Goal: Task Accomplishment & Management: Use online tool/utility

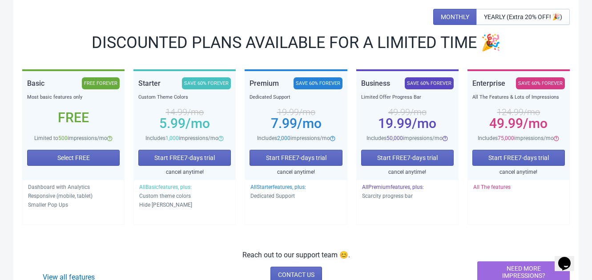
scroll to position [132, 0]
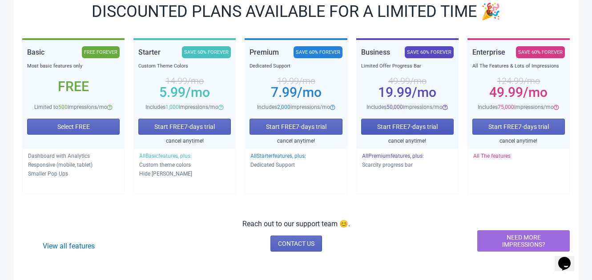
click at [385, 128] on span "Start FREE 7 -days trial" at bounding box center [407, 126] width 61 height 7
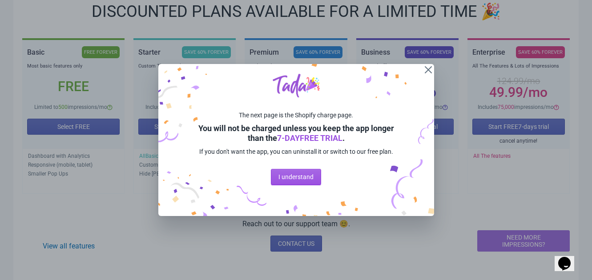
click at [302, 174] on span "I understand" at bounding box center [295, 176] width 35 height 7
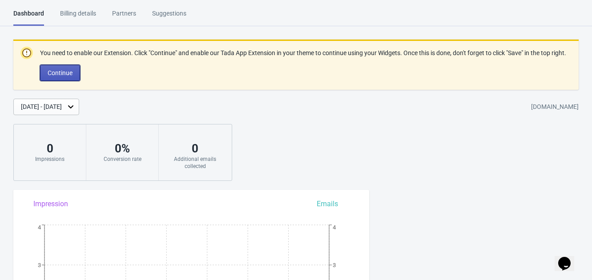
click at [72, 81] on button "Continue" at bounding box center [60, 73] width 40 height 16
click at [66, 77] on span "Continue" at bounding box center [60, 72] width 25 height 7
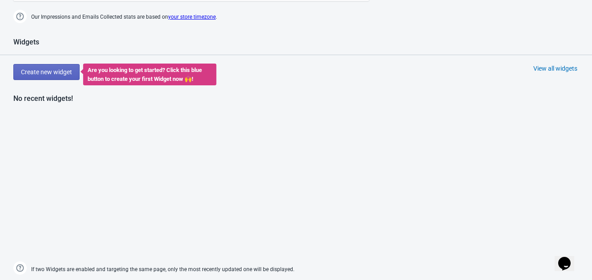
scroll to position [357, 0]
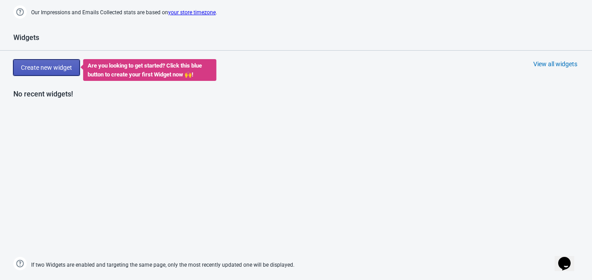
click at [52, 64] on span "Create new widget" at bounding box center [46, 67] width 51 height 7
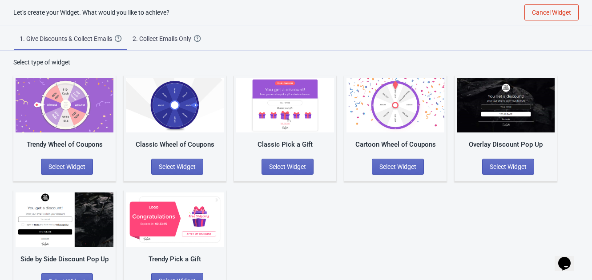
scroll to position [24, 0]
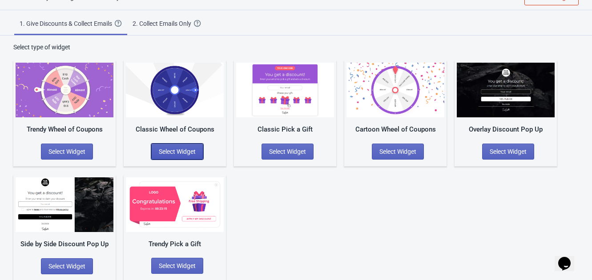
click at [178, 153] on span "Select Widget" at bounding box center [177, 151] width 37 height 7
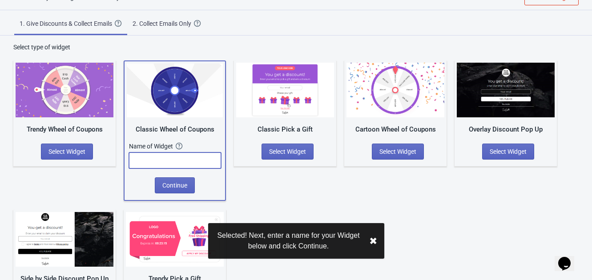
click at [175, 158] on input "text" at bounding box center [175, 161] width 92 height 16
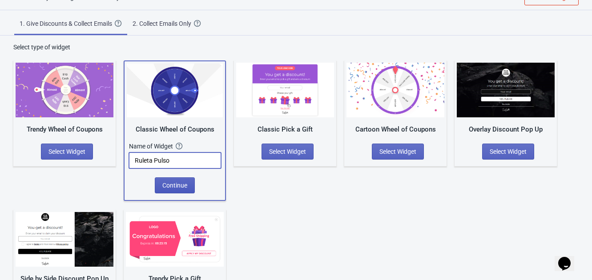
type input "Ruleta Pulso"
click at [178, 184] on span "Continue" at bounding box center [174, 185] width 25 height 7
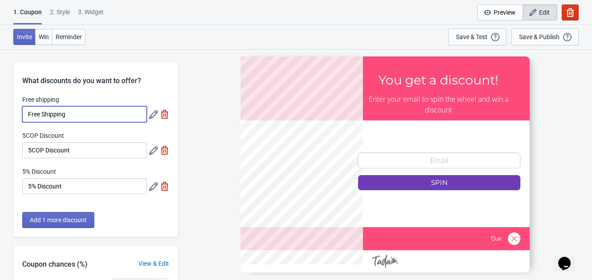
click at [84, 121] on input "Free Shipping" at bounding box center [84, 114] width 125 height 16
type input "F"
type input "Envío Gratis"
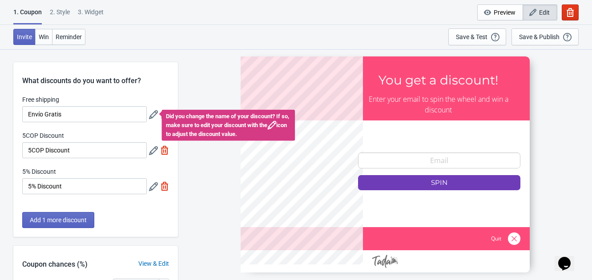
click at [82, 132] on div "5COP Discount" at bounding box center [84, 136] width 125 height 11
click at [82, 148] on input "5COP Discount" at bounding box center [84, 150] width 125 height 16
type input "5"
type input "10% OFF"
type input "5"
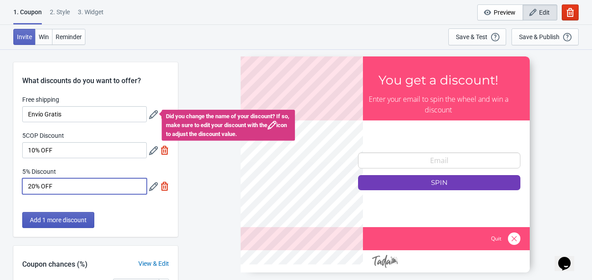
type input "20% OFF"
click at [56, 215] on button "Add 1 more discount" at bounding box center [58, 220] width 72 height 16
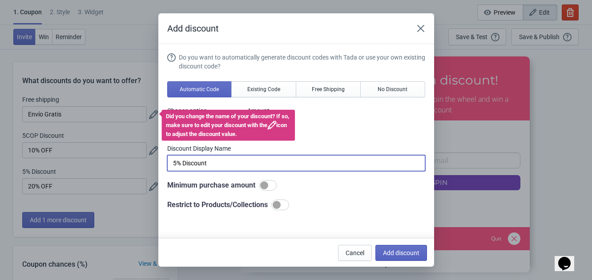
click at [229, 165] on input "5% Discount" at bounding box center [296, 163] width 258 height 16
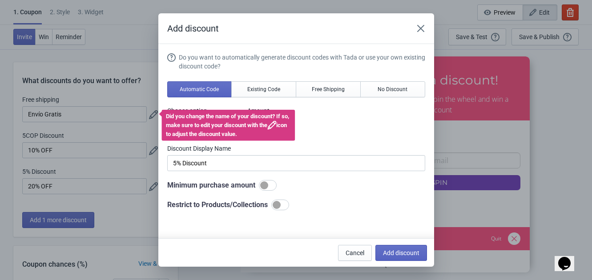
click at [349, 121] on div "Choose option COP OFF % OFF Amount % 5" at bounding box center [296, 119] width 258 height 27
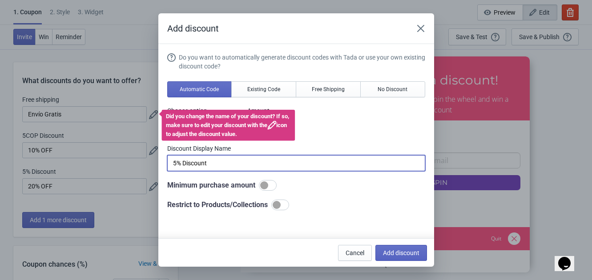
click at [218, 168] on input "5% Discount" at bounding box center [296, 163] width 258 height 16
type input "5"
type input "50% OFF"
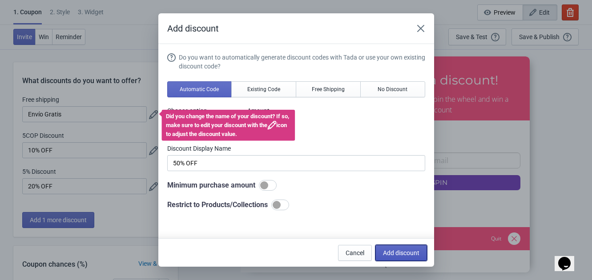
click at [403, 257] on button "Add discount" at bounding box center [401, 253] width 52 height 16
type input "25"
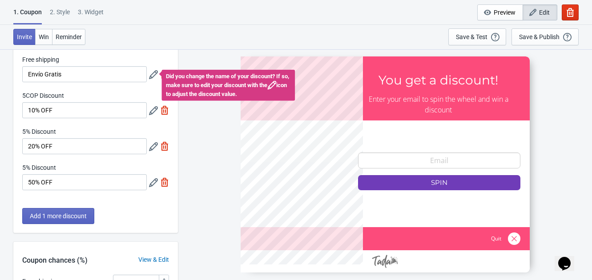
scroll to position [41, 0]
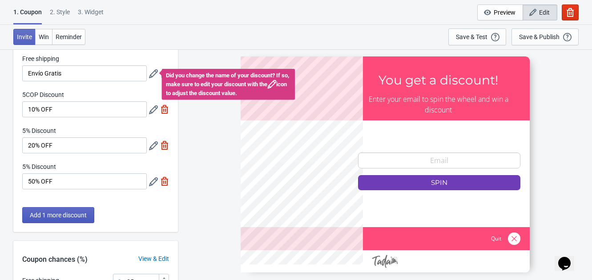
click at [58, 218] on span "Add 1 more discount" at bounding box center [58, 215] width 57 height 7
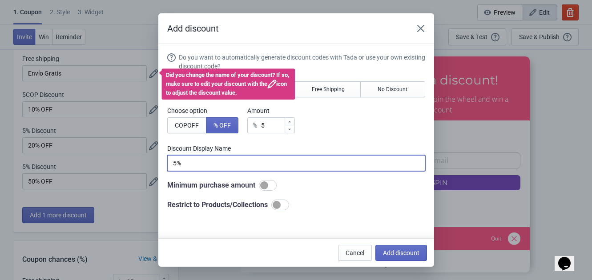
type input "5"
type input "5% OFF"
click at [403, 256] on span "Add discount" at bounding box center [401, 253] width 36 height 7
type input "20"
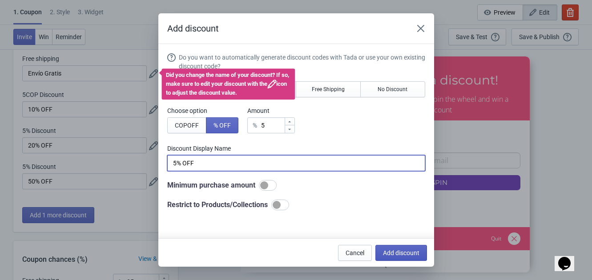
type input "20"
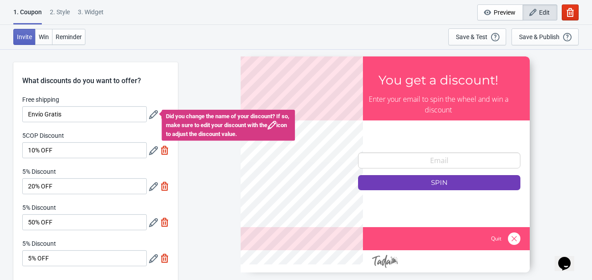
scroll to position [41, 0]
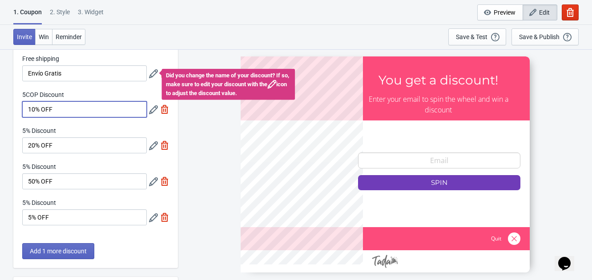
click at [68, 104] on input "10% OFF" at bounding box center [84, 109] width 125 height 16
click at [151, 108] on icon at bounding box center [153, 109] width 9 height 9
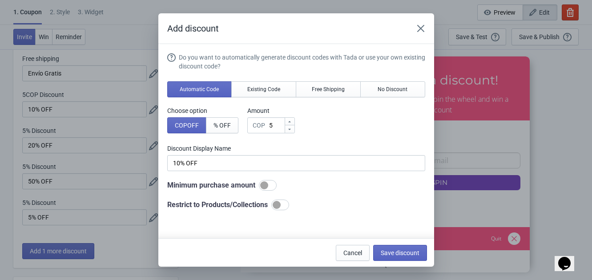
scroll to position [0, 0]
click at [229, 125] on span "% OFF" at bounding box center [222, 125] width 17 height 7
type input "5% Discount"
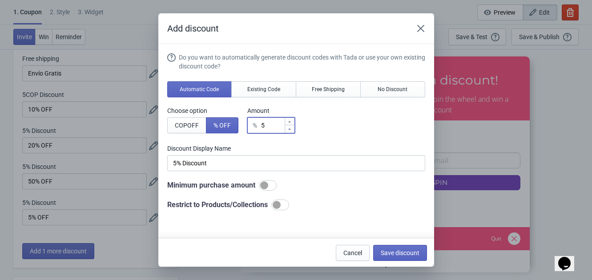
click at [290, 121] on icon at bounding box center [289, 121] width 5 height 5
type input "6"
type input "6% Discount"
click at [290, 121] on icon at bounding box center [289, 121] width 5 height 5
type input "7"
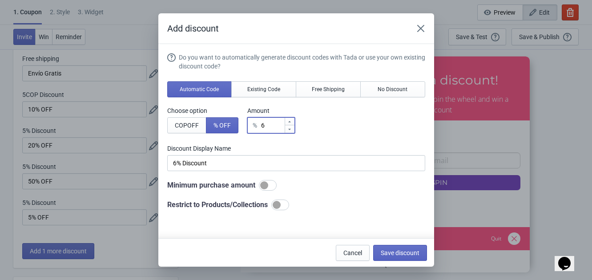
type input "7% Discount"
click at [290, 121] on icon at bounding box center [289, 121] width 5 height 5
type input "8"
type input "8% Discount"
click at [290, 121] on icon at bounding box center [289, 121] width 5 height 5
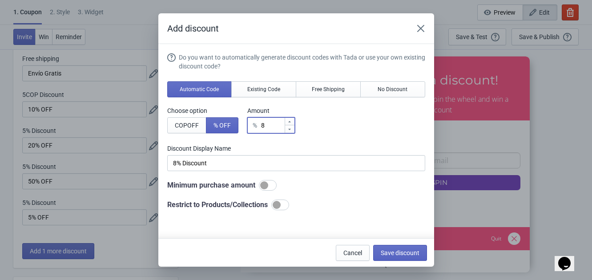
type input "9"
type input "9% Discount"
type input "10"
type input "10% Discount"
click at [290, 121] on icon at bounding box center [289, 121] width 5 height 5
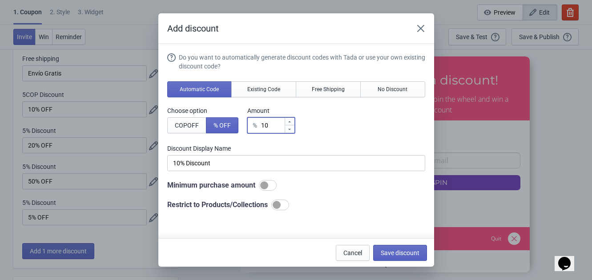
type input "11"
type input "11% Discount"
type input "10"
type input "10% Discount"
click at [294, 129] on div at bounding box center [290, 129] width 10 height 8
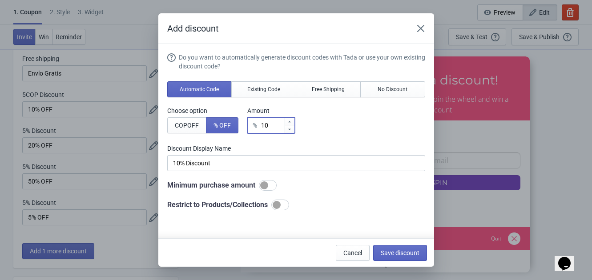
type input "9"
type input "9% Discount"
type input "% Discount"
type input "1"
type input "1% Discount"
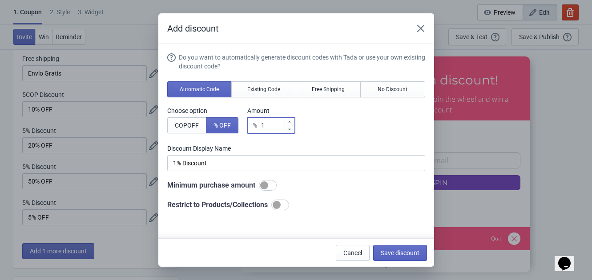
type input "10"
type input "10% Discount"
type input "10"
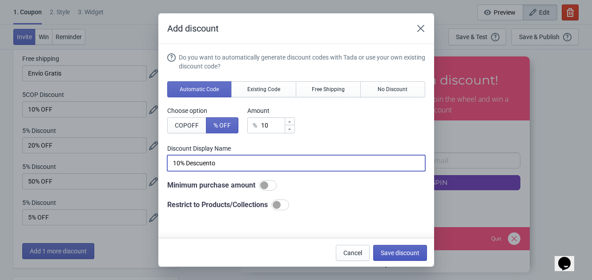
type input "10% Descuento"
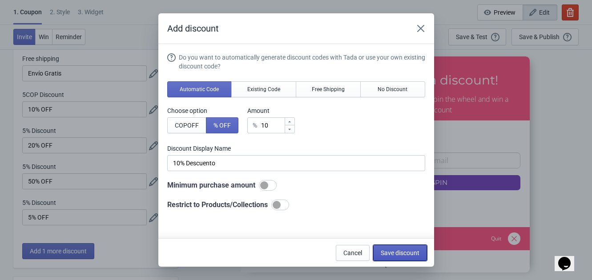
click at [402, 250] on span "Save discount" at bounding box center [400, 253] width 39 height 7
type input "10% Descuento"
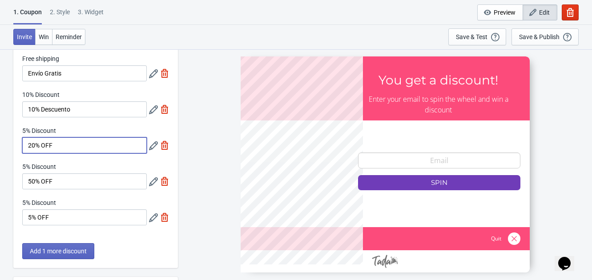
click at [87, 143] on input "20% OFF" at bounding box center [84, 145] width 125 height 16
click at [151, 145] on icon at bounding box center [153, 145] width 9 height 9
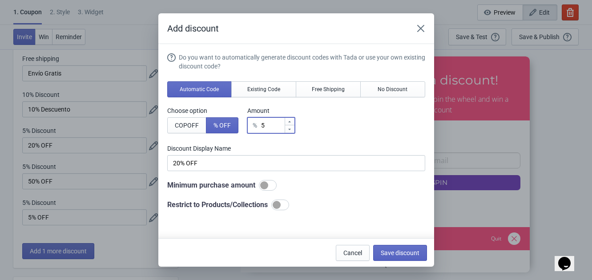
click at [290, 119] on icon at bounding box center [289, 121] width 5 height 5
type input "6"
type input "6% Discount"
click at [290, 119] on icon at bounding box center [289, 121] width 5 height 5
type input "7"
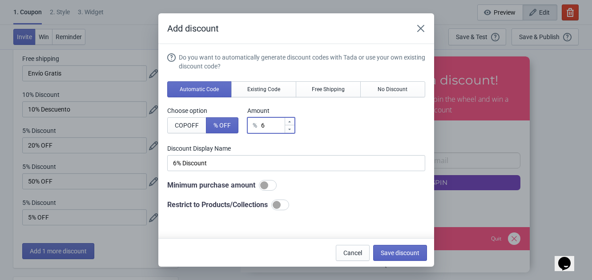
type input "7% Discount"
click at [290, 119] on icon at bounding box center [289, 121] width 5 height 5
type input "8"
type input "8% Discount"
click at [290, 119] on icon at bounding box center [289, 121] width 5 height 5
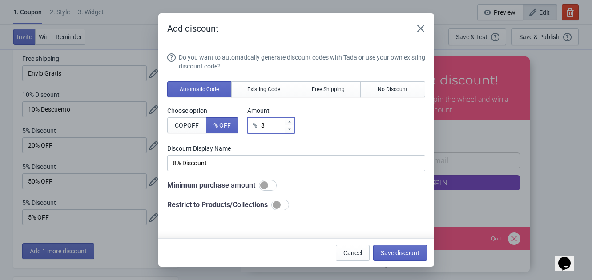
type input "9"
type input "9% Discount"
click at [290, 119] on icon at bounding box center [289, 121] width 5 height 5
type input "10"
type input "10% Discount"
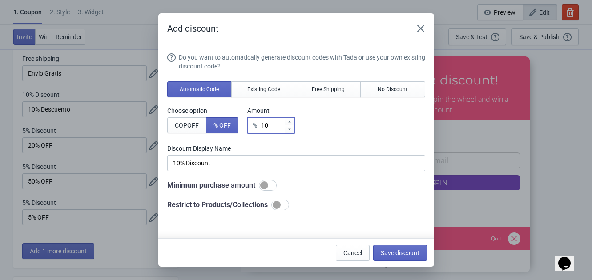
click at [290, 119] on icon at bounding box center [289, 121] width 5 height 5
type input "11"
type input "11% Discount"
click at [290, 119] on icon at bounding box center [289, 121] width 5 height 5
type input "13"
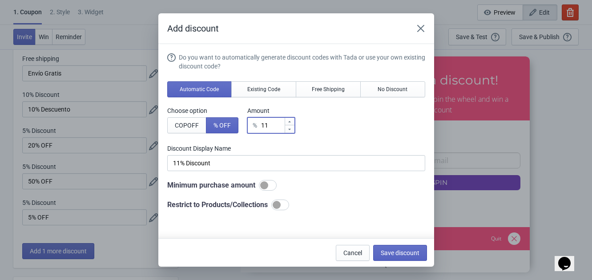
type input "13% Discount"
click at [290, 119] on icon at bounding box center [289, 121] width 5 height 5
type input "14"
type input "14% Discount"
click at [290, 119] on icon at bounding box center [289, 121] width 5 height 5
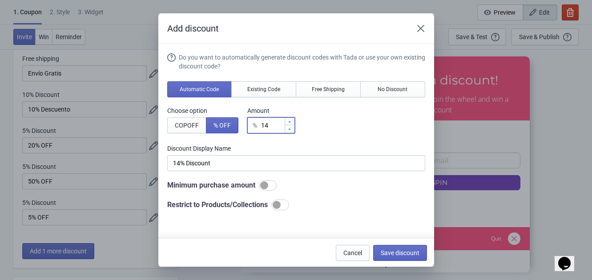
type input "15"
type input "15% Discount"
click at [290, 119] on icon at bounding box center [289, 121] width 5 height 5
type input "16"
type input "16% Discount"
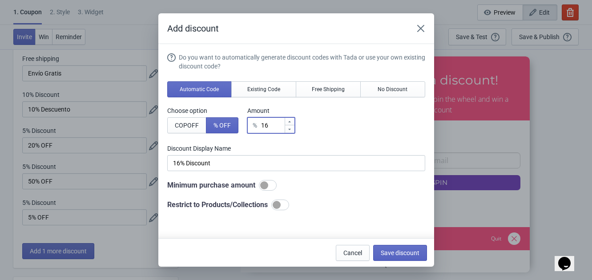
click at [290, 119] on icon at bounding box center [289, 121] width 5 height 5
type input "17"
type input "17% Discount"
click at [290, 119] on icon at bounding box center [289, 121] width 5 height 5
type input "18"
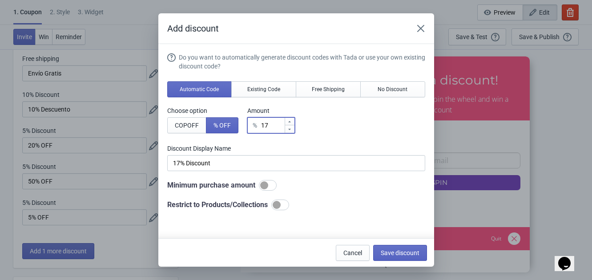
type input "18% Discount"
type input "19"
type input "19% Discount"
click at [290, 119] on icon at bounding box center [289, 121] width 5 height 5
type input "20"
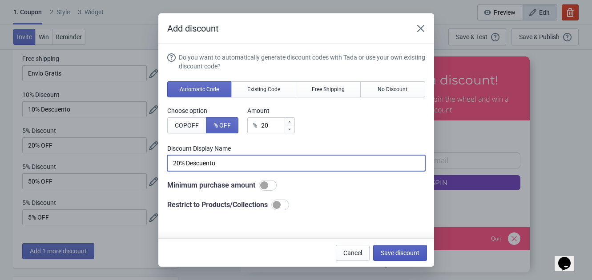
type input "20% Descuento"
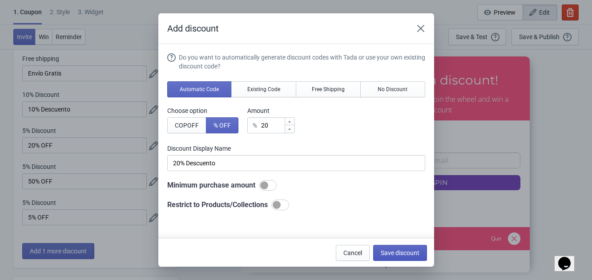
click at [402, 254] on span "Save discount" at bounding box center [400, 253] width 39 height 7
type input "20% Descuento"
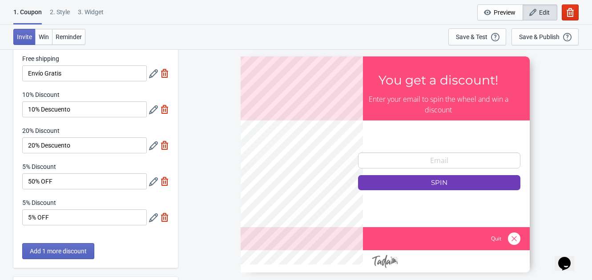
click at [155, 181] on icon at bounding box center [153, 182] width 9 height 9
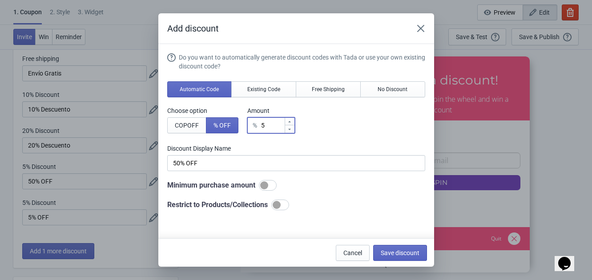
click at [276, 126] on input "5" at bounding box center [273, 125] width 24 height 16
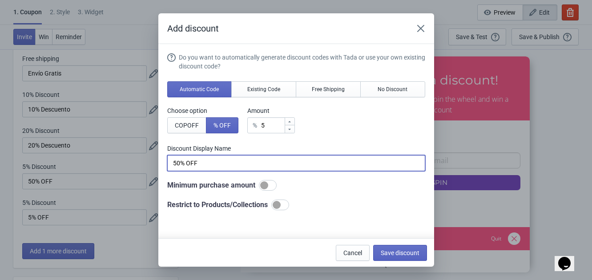
click at [207, 161] on input "50% OFF" at bounding box center [296, 163] width 258 height 16
type input "50% Descuento"
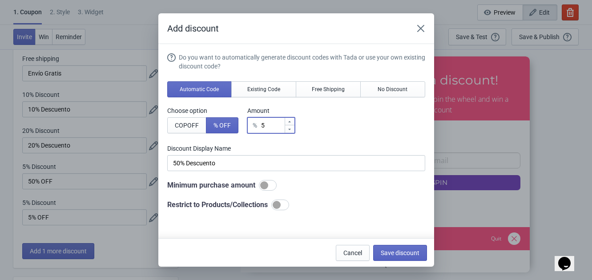
click at [294, 119] on div at bounding box center [290, 122] width 10 height 8
type input "6"
type input "6% Discount"
click at [294, 119] on div at bounding box center [290, 122] width 10 height 8
type input "7"
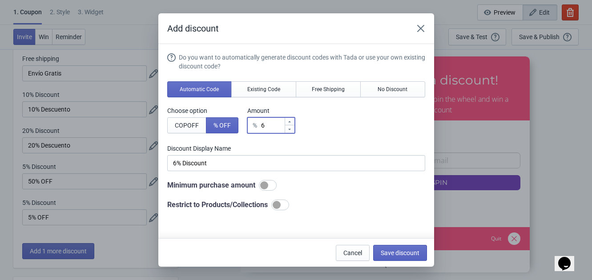
type input "7% Discount"
click at [294, 119] on div at bounding box center [290, 122] width 10 height 8
type input "8"
type input "8% Discount"
click at [294, 119] on div at bounding box center [290, 122] width 10 height 8
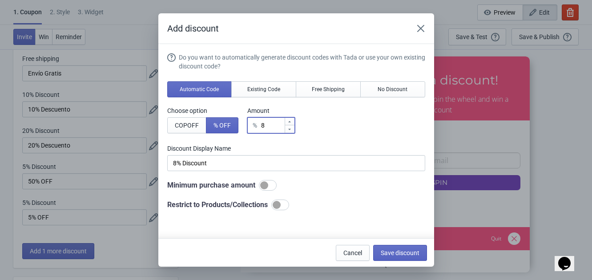
type input "9"
type input "9% Discount"
click at [294, 119] on div at bounding box center [290, 122] width 10 height 8
type input "10"
type input "10% Discount"
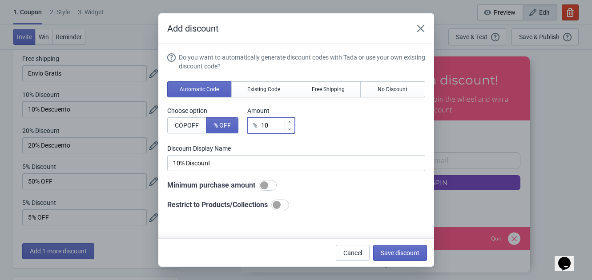
type input "11"
type input "11% Discount"
type input "12"
type input "12% Discount"
type input "13"
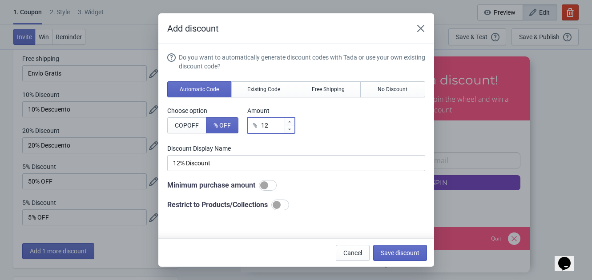
type input "13% Discount"
type input "14"
type input "14% Discount"
drag, startPoint x: 294, startPoint y: 119, endPoint x: 271, endPoint y: 130, distance: 25.3
click at [271, 130] on div "% 14" at bounding box center [271, 125] width 48 height 16
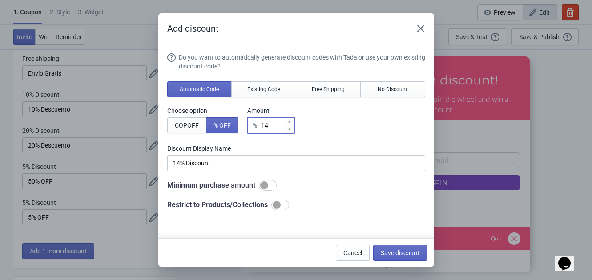
click at [271, 130] on input "14" at bounding box center [273, 125] width 24 height 16
type input "1"
type input "1% Discount"
type input "% Discount"
type input "5"
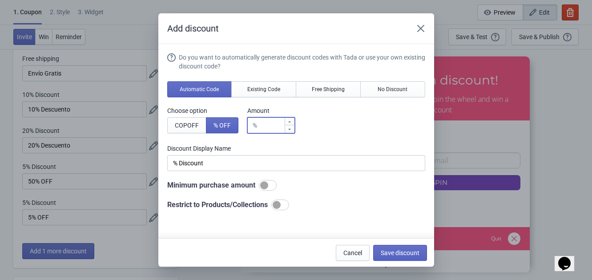
type input "5% Discount"
type input "50"
type input "50% Discount"
type input "50"
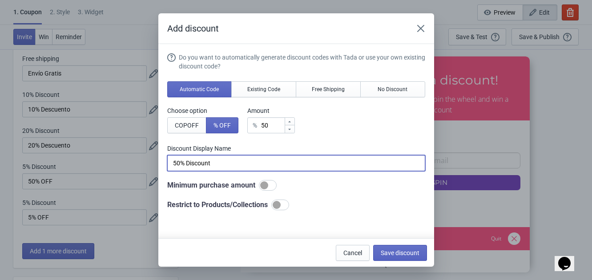
click at [225, 165] on input "50% Discount" at bounding box center [296, 163] width 258 height 16
type input "50% Descuento"
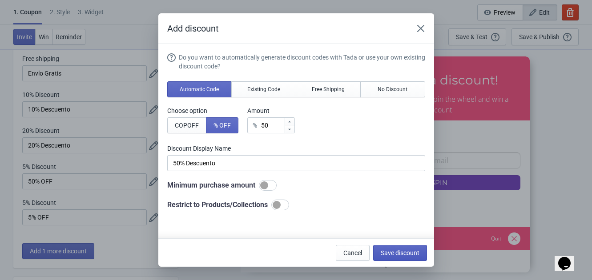
click at [399, 254] on span "Save discount" at bounding box center [400, 253] width 39 height 7
type input "50% Descuento"
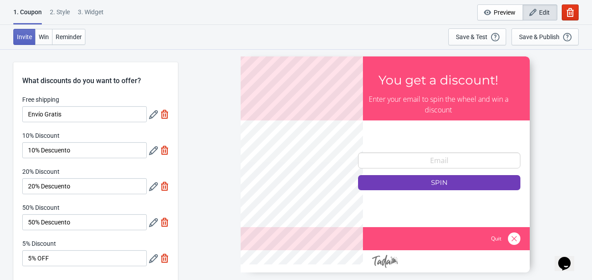
scroll to position [41, 0]
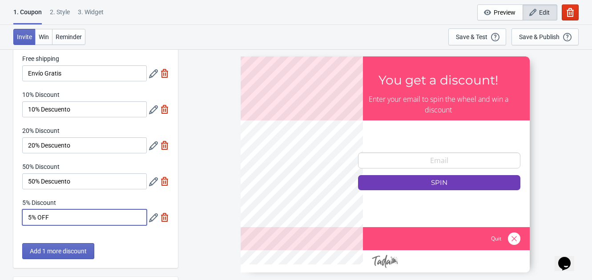
click at [85, 212] on input "5% OFF" at bounding box center [84, 218] width 125 height 16
click at [153, 222] on icon at bounding box center [153, 218] width 9 height 9
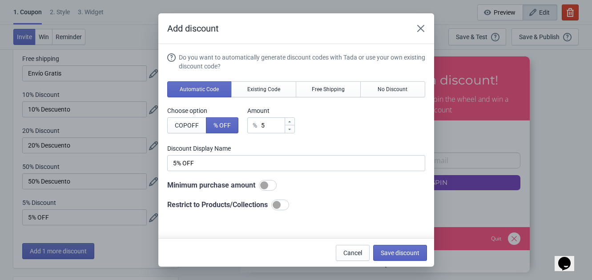
scroll to position [0, 0]
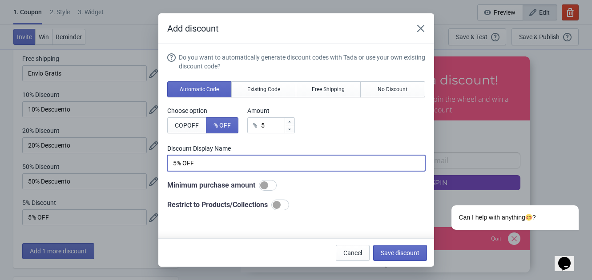
click at [216, 165] on input "5% OFF" at bounding box center [296, 163] width 258 height 16
type input "5% Descuento"
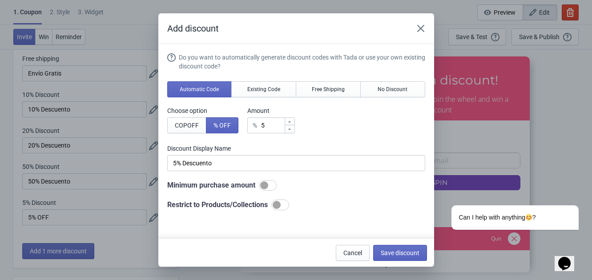
click at [340, 115] on div "Choose option COP OFF % OFF Amount % 5" at bounding box center [296, 119] width 258 height 27
click at [405, 255] on span "Save discount" at bounding box center [400, 253] width 39 height 7
type input "5% Descuento"
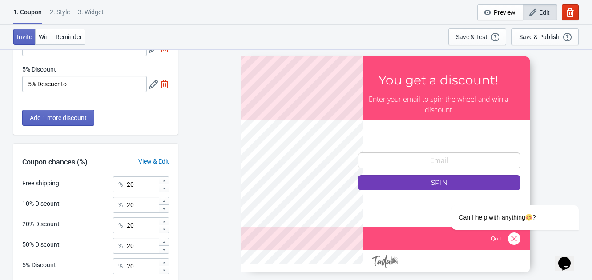
scroll to position [245, 0]
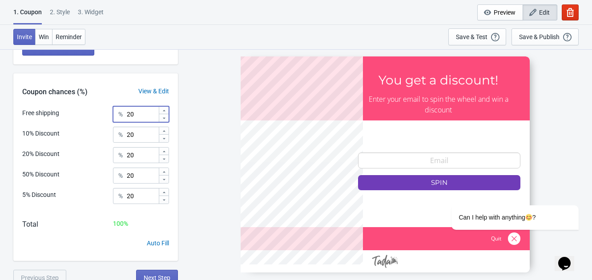
click at [149, 115] on input "20" at bounding box center [142, 114] width 32 height 16
type input "2"
type input "10"
click at [142, 130] on input "20" at bounding box center [142, 135] width 32 height 16
click at [142, 177] on input "20" at bounding box center [142, 176] width 32 height 16
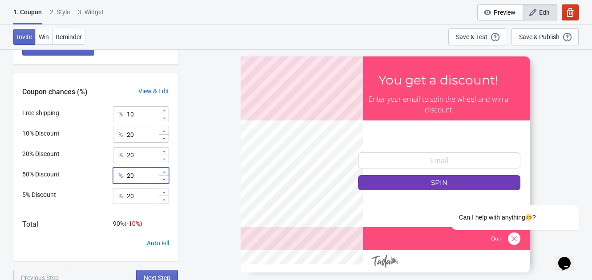
type input "2"
type input "1"
click at [142, 196] on input "20" at bounding box center [142, 196] width 32 height 16
click at [140, 150] on input "20" at bounding box center [142, 155] width 32 height 16
click at [136, 178] on input "1" at bounding box center [142, 176] width 32 height 16
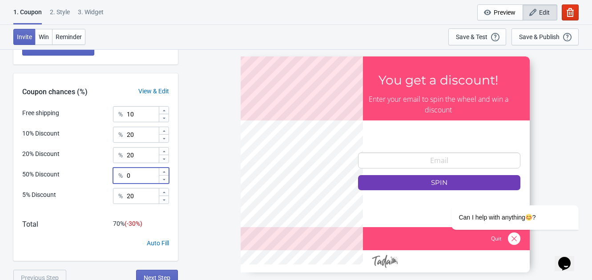
type input "0"
click at [140, 153] on input "20" at bounding box center [142, 155] width 32 height 16
type input "2"
type input "5"
click at [138, 136] on input "20" at bounding box center [142, 135] width 32 height 16
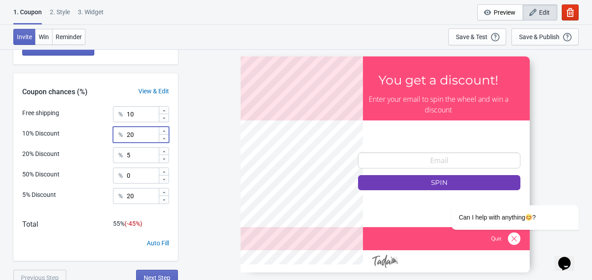
type input "2"
type input "10"
click at [145, 198] on input "20" at bounding box center [142, 196] width 32 height 16
type input "2"
type input "75"
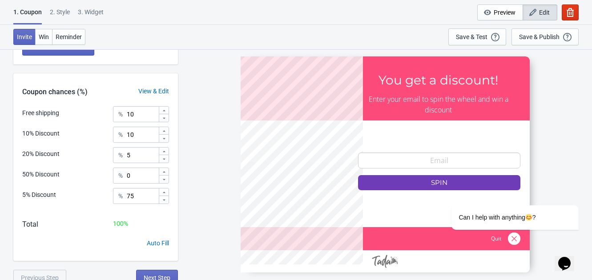
click at [98, 242] on div "Auto Fill" at bounding box center [95, 250] width 165 height 22
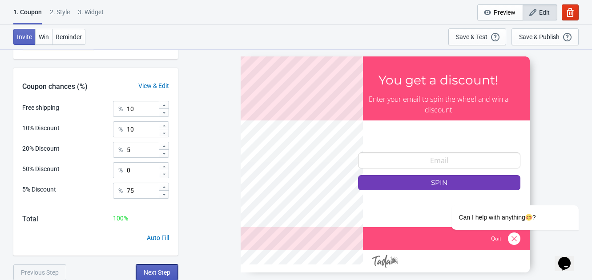
click at [155, 270] on span "Next Step" at bounding box center [157, 272] width 27 height 7
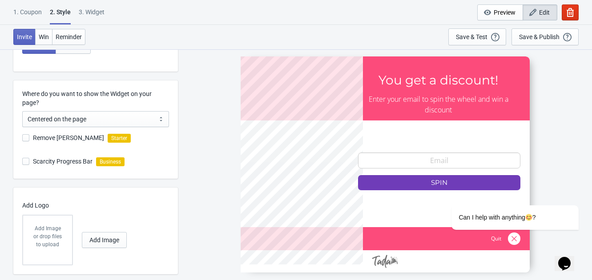
scroll to position [0, 0]
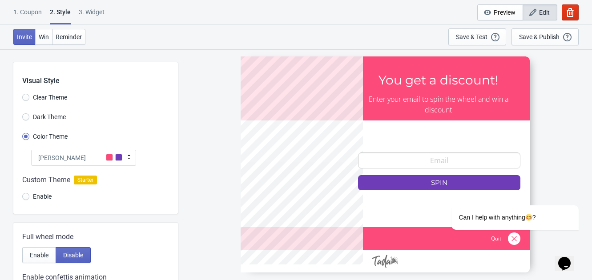
click at [95, 152] on div "[PERSON_NAME]" at bounding box center [83, 158] width 105 height 16
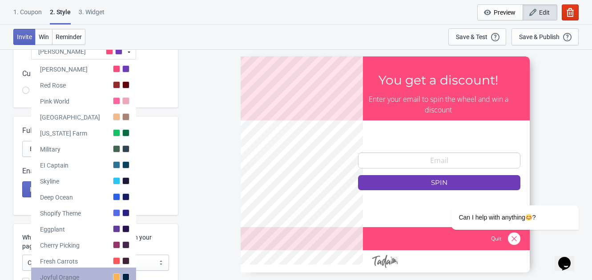
scroll to position [109, 0]
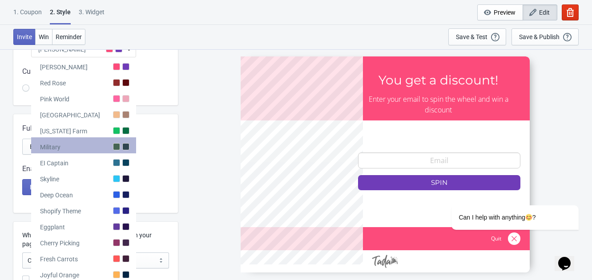
click at [87, 140] on div "Military" at bounding box center [83, 145] width 105 height 16
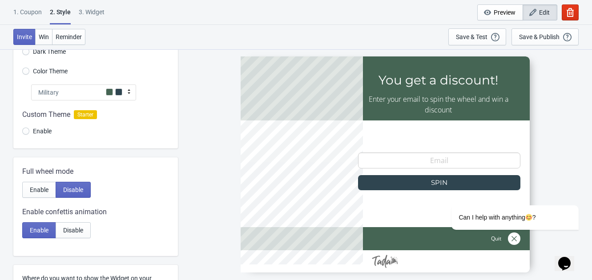
scroll to position [61, 0]
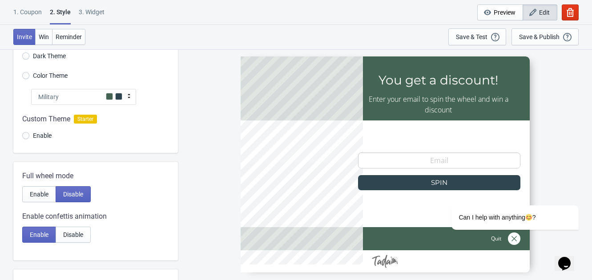
click at [101, 98] on div "Military" at bounding box center [83, 97] width 105 height 16
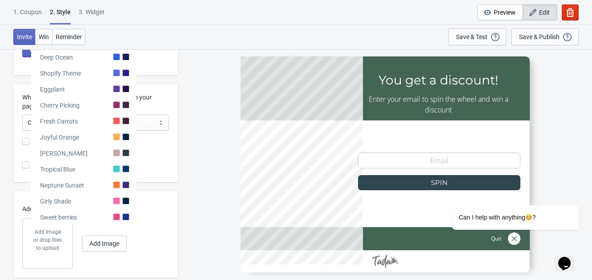
scroll to position [250, 0]
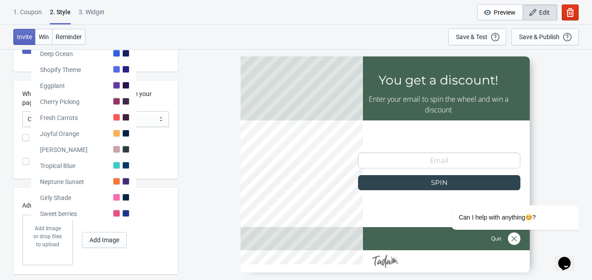
click at [198, 147] on div "SASDERWERT3H You get a discount! Enter your email to spin the wheel and win a d…" at bounding box center [384, 164] width 405 height 231
click at [155, 138] on div "Remove [PERSON_NAME] Starter" at bounding box center [100, 139] width 156 height 24
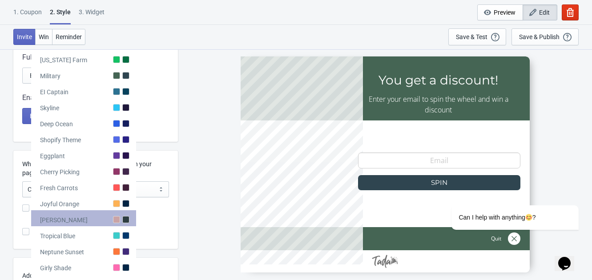
scroll to position [169, 0]
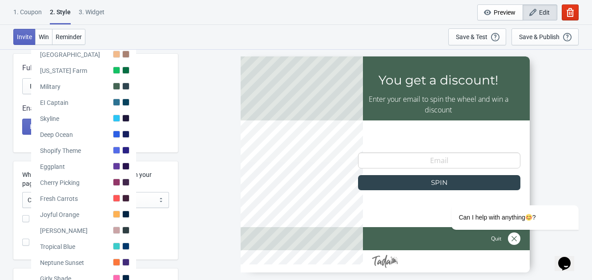
click at [169, 109] on div "Full wheel mode Enable Disable Enable confettis animation Enable Disable" at bounding box center [95, 103] width 165 height 99
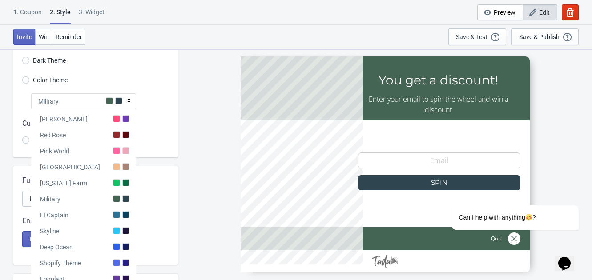
scroll to position [56, 0]
click at [91, 99] on div "Military" at bounding box center [83, 102] width 105 height 16
radio input "true"
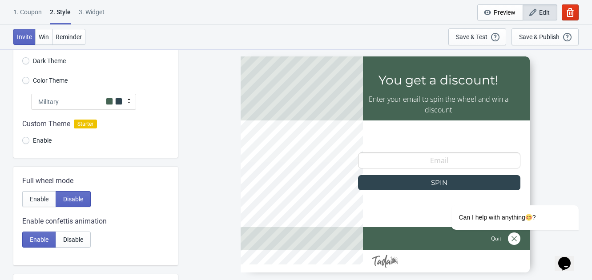
click at [61, 119] on span "Custom Theme" at bounding box center [46, 124] width 48 height 11
click at [26, 138] on input "Enable" at bounding box center [25, 145] width 7 height 16
radio input "true"
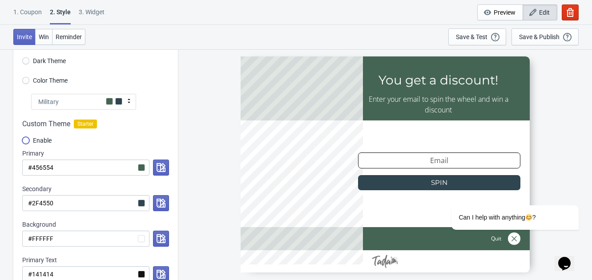
scroll to position [91, 0]
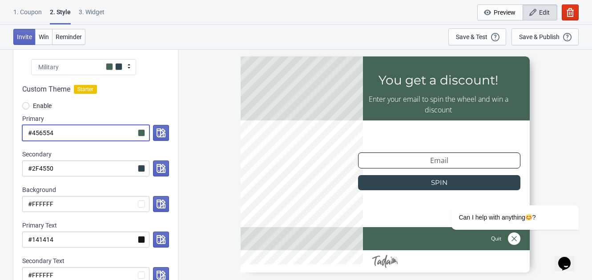
click at [89, 130] on input "#456554" at bounding box center [85, 133] width 127 height 16
click at [162, 132] on icon "button" at bounding box center [161, 133] width 9 height 9
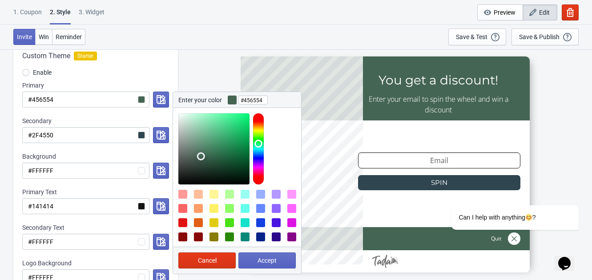
scroll to position [127, 0]
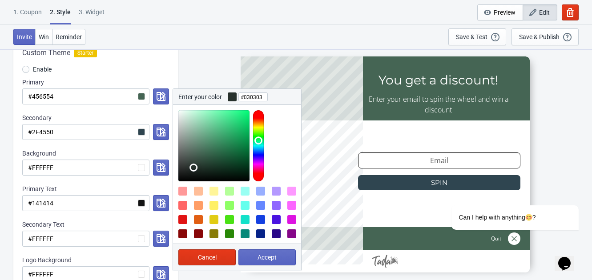
type input "#000000"
drag, startPoint x: 203, startPoint y: 149, endPoint x: 173, endPoint y: 187, distance: 48.2
click at [173, 187] on div at bounding box center [237, 174] width 128 height 139
click at [264, 257] on span "Accept" at bounding box center [267, 257] width 19 height 7
radio input "true"
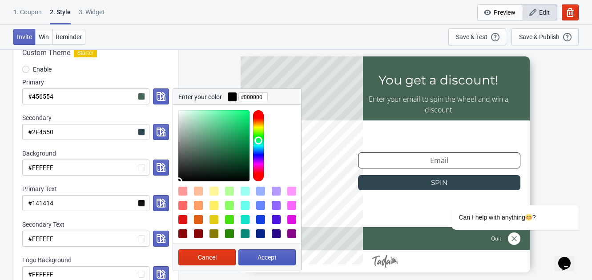
type input "#000000"
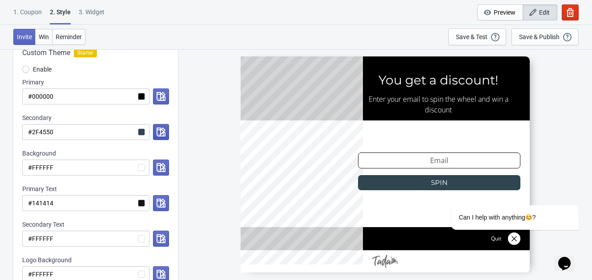
click at [164, 134] on icon "button" at bounding box center [161, 132] width 9 height 9
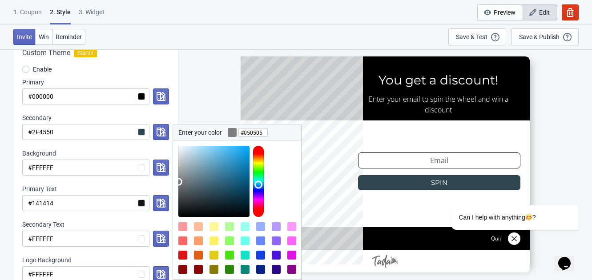
type input "#000000"
drag, startPoint x: 209, startPoint y: 195, endPoint x: 166, endPoint y: 248, distance: 67.7
click at [166, 248] on div "Custom Theme Starter Enable Primary #000000 Secondary #2F4550 Enter your color …" at bounding box center [95, 170] width 165 height 262
click at [131, 117] on div "Secondary" at bounding box center [95, 117] width 147 height 9
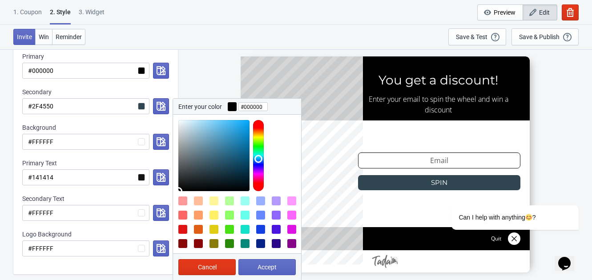
scroll to position [154, 0]
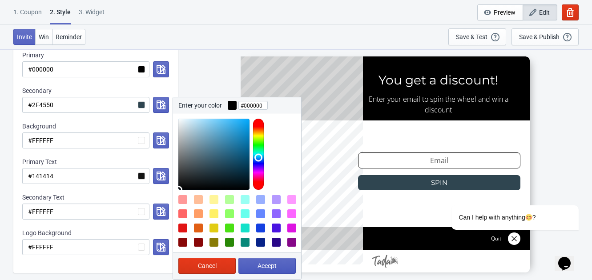
click at [266, 266] on span "Accept" at bounding box center [267, 265] width 19 height 7
radio input "true"
type input "#000000"
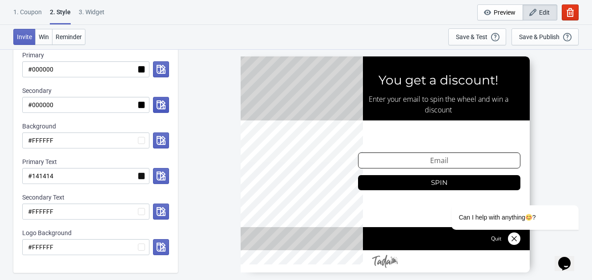
click at [160, 106] on icon "button" at bounding box center [161, 105] width 9 height 9
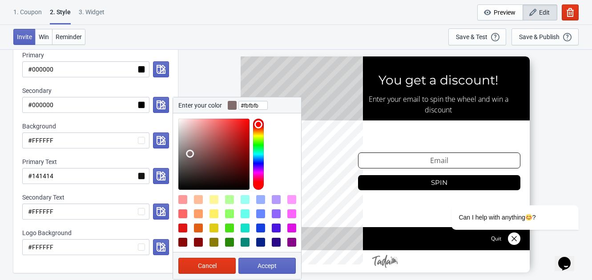
type input "#ffffff"
drag, startPoint x: 179, startPoint y: 188, endPoint x: 169, endPoint y: 108, distance: 80.7
click at [169, 108] on div "Custom Theme Starter Enable Primary #000000 Secondary #000000 Enter your color …" at bounding box center [95, 143] width 165 height 262
click at [268, 261] on button "Accept" at bounding box center [266, 266] width 57 height 16
radio input "true"
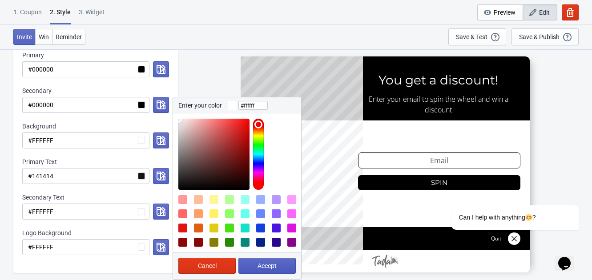
type input "#ffffff"
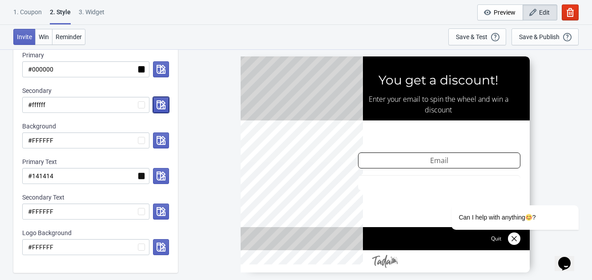
click at [160, 106] on icon "button" at bounding box center [161, 105] width 9 height 9
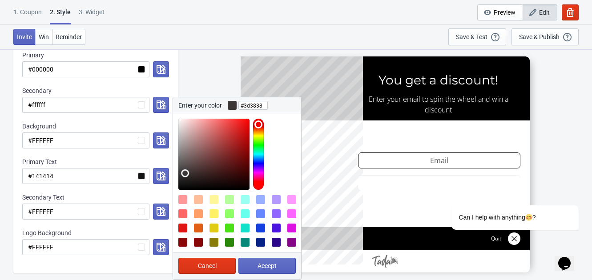
drag, startPoint x: 180, startPoint y: 119, endPoint x: 185, endPoint y: 171, distance: 51.8
click at [185, 171] on div at bounding box center [213, 154] width 71 height 71
drag, startPoint x: 185, startPoint y: 172, endPoint x: 157, endPoint y: 210, distance: 47.8
click at [157, 210] on div "Custom Theme Starter Enable Primary #000000 Secondary #ffffff Enter your color …" at bounding box center [95, 143] width 165 height 262
type input "#302a2a"
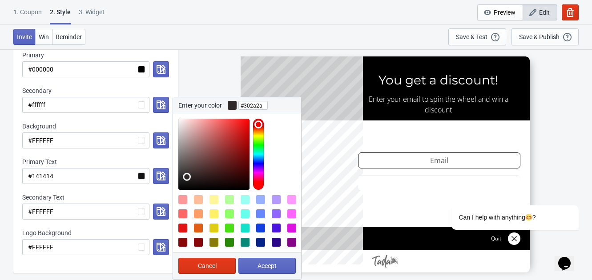
drag, startPoint x: 180, startPoint y: 186, endPoint x: 187, endPoint y: 176, distance: 12.5
click at [187, 176] on div at bounding box center [213, 154] width 71 height 71
click at [270, 263] on span "Accept" at bounding box center [267, 265] width 19 height 7
radio input "true"
type input "#302a2a"
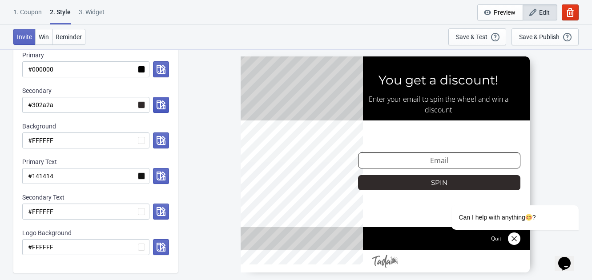
click at [160, 106] on icon "button" at bounding box center [161, 105] width 9 height 9
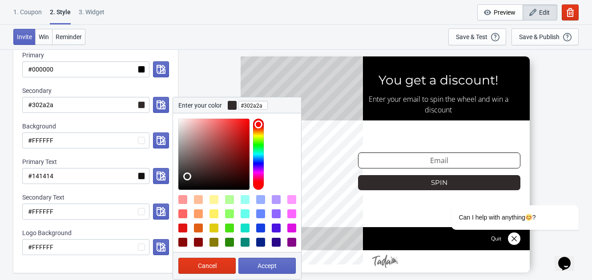
scroll to position [172, 0]
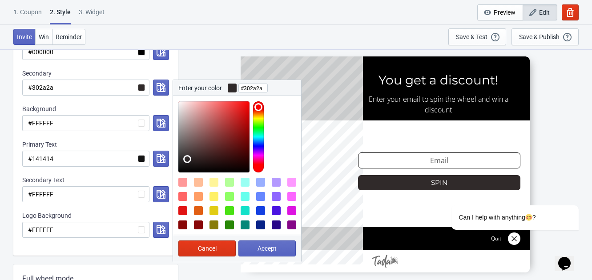
click at [180, 208] on div at bounding box center [182, 210] width 9 height 9
type input "#E11414"
click at [266, 252] on button "Accept" at bounding box center [266, 249] width 57 height 16
radio input "true"
type input "#E11414"
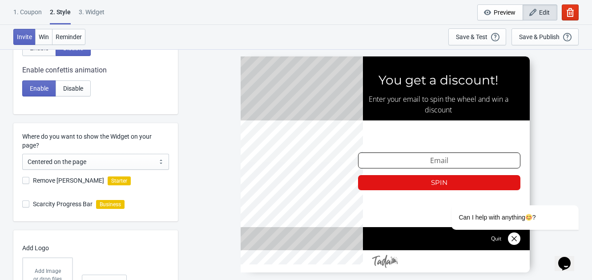
scroll to position [422, 0]
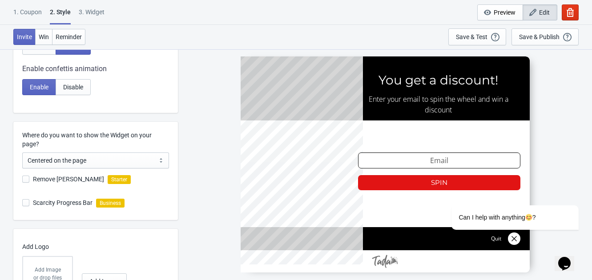
click at [24, 178] on span at bounding box center [25, 179] width 7 height 7
click at [23, 178] on input "Remove [PERSON_NAME]" at bounding box center [22, 184] width 0 height 16
checkbox input "true"
radio input "true"
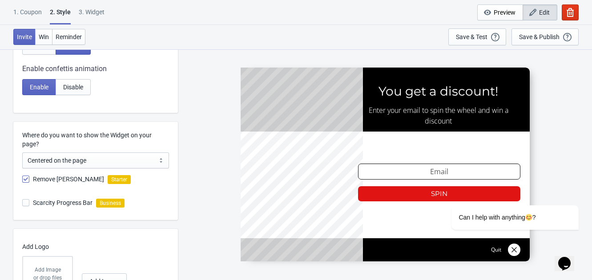
click at [24, 201] on span at bounding box center [25, 202] width 7 height 7
click at [23, 201] on input "Scarcity Progress Bar" at bounding box center [22, 207] width 0 height 16
checkbox input "true"
radio input "true"
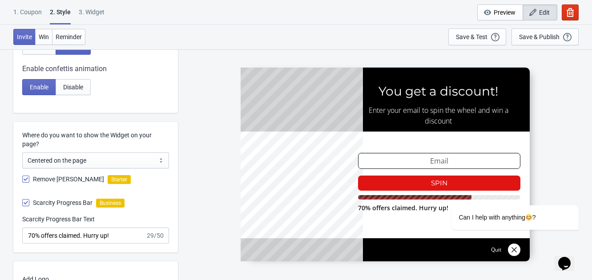
click at [24, 201] on span at bounding box center [25, 202] width 7 height 7
click at [23, 201] on input "Scarcity Progress Bar" at bounding box center [22, 207] width 0 height 16
checkbox input "false"
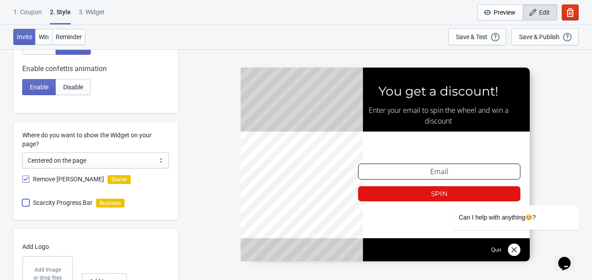
scroll to position [483, 0]
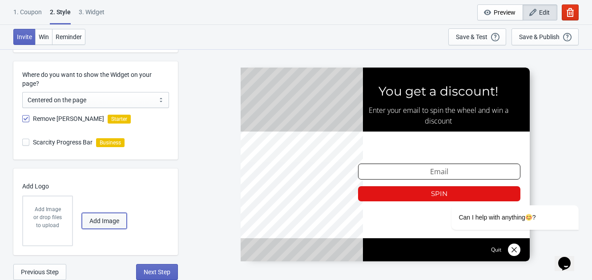
click at [100, 226] on button "Add Image" at bounding box center [104, 221] width 45 height 16
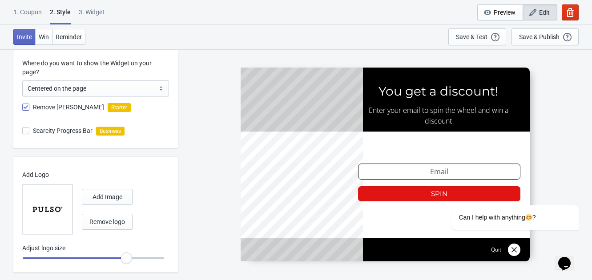
scroll to position [494, 0]
click at [100, 161] on div "Add Logo Add Image Remove logo Adjust logo size" at bounding box center [100, 215] width 156 height 116
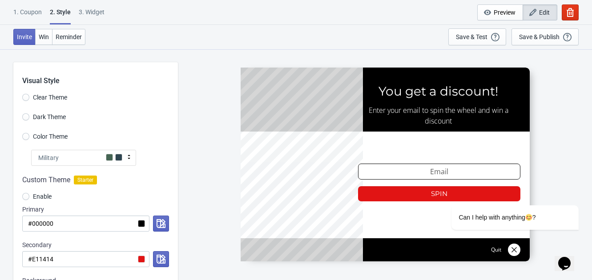
scroll to position [512, 0]
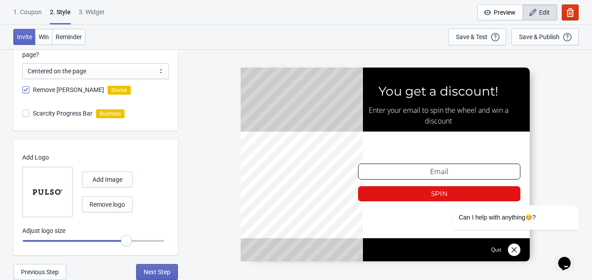
radio input "true"
type input "1.05"
radio input "true"
type input "1.1"
radio input "true"
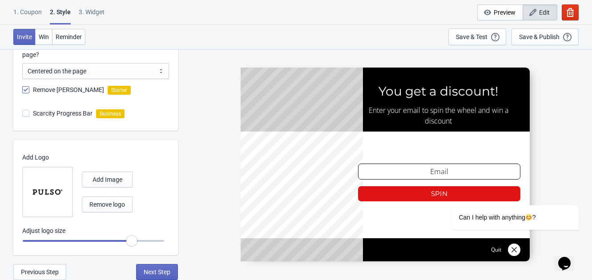
drag, startPoint x: 127, startPoint y: 241, endPoint x: 132, endPoint y: 243, distance: 5.4
type input "1.05"
click at [132, 243] on input "range" at bounding box center [93, 241] width 142 height 16
click at [152, 270] on span "Next Step" at bounding box center [157, 272] width 27 height 7
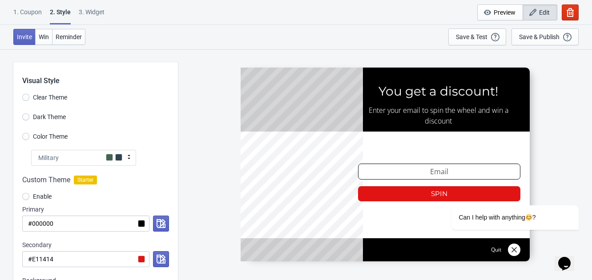
select select "once"
select select "1"
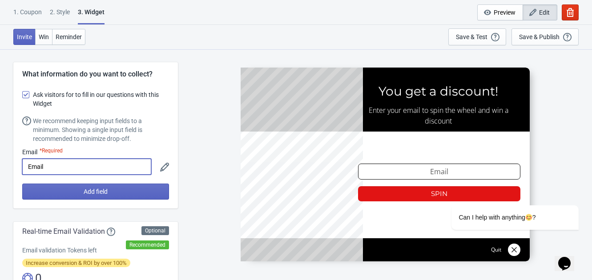
click at [83, 164] on input "Email" at bounding box center [86, 167] width 129 height 16
type input "E"
type input "c"
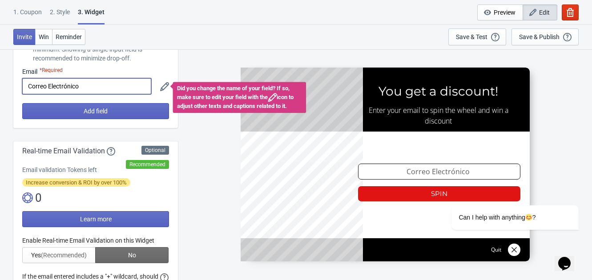
scroll to position [33, 0]
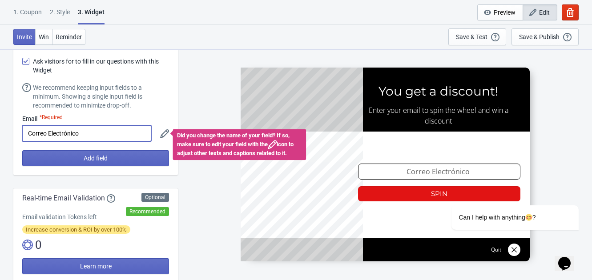
type input "Correo Electrónico"
click at [141, 108] on div "We recommend keeping input fields to a minimum. Showing a single input field is…" at bounding box center [101, 96] width 136 height 27
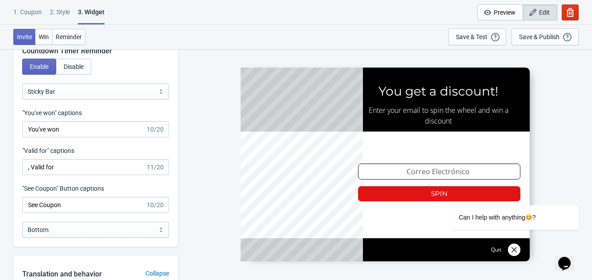
scroll to position [909, 0]
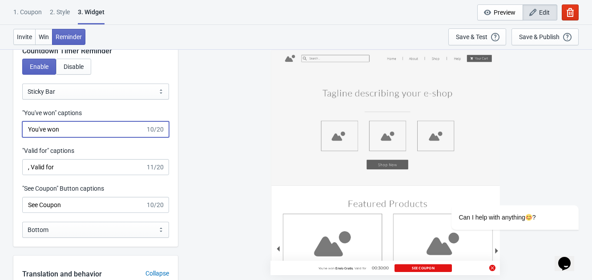
drag, startPoint x: 75, startPoint y: 124, endPoint x: -22, endPoint y: 134, distance: 97.5
type input "¡Ganaste!"
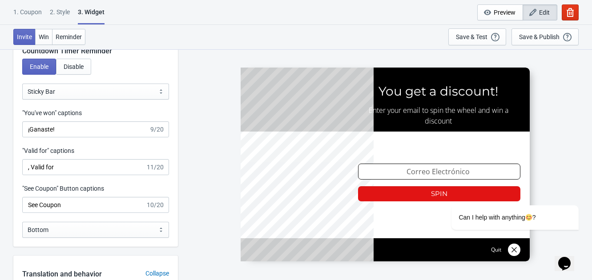
click at [101, 142] on div "Countdown Timer Reminder Enable Disable Bubble Sticky Bar Sticky Bar "You've wo…" at bounding box center [95, 139] width 165 height 214
click at [85, 158] on div ""Valid for" captions , Valid for 11/20" at bounding box center [95, 160] width 147 height 29
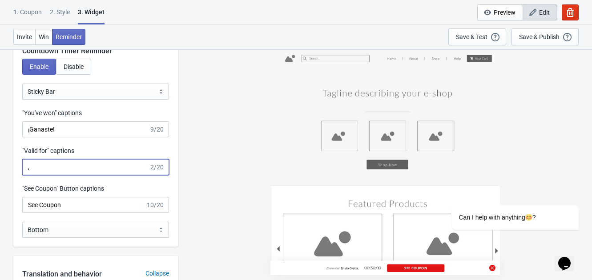
type input ","
type input "Valido por"
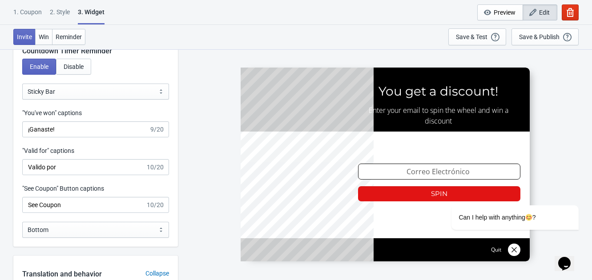
click at [119, 185] on div ""See Coupon" Button captions" at bounding box center [95, 189] width 147 height 11
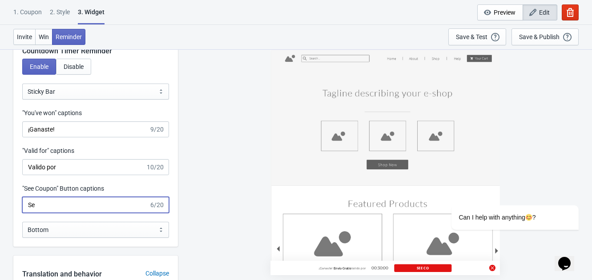
type input "S"
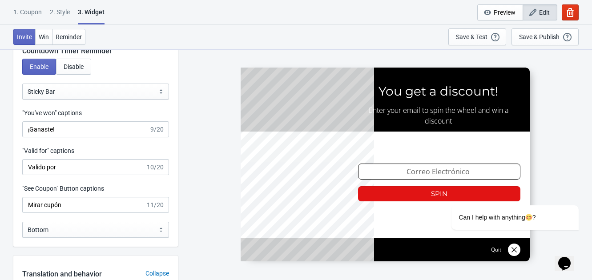
click at [84, 215] on div "Countdown Timer Reminder Enable Disable Bubble Sticky Bar Sticky Bar "You've wo…" at bounding box center [95, 139] width 165 height 214
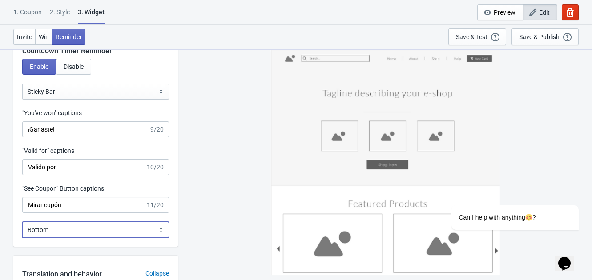
click at [77, 230] on select "Bottom Top" at bounding box center [95, 230] width 147 height 16
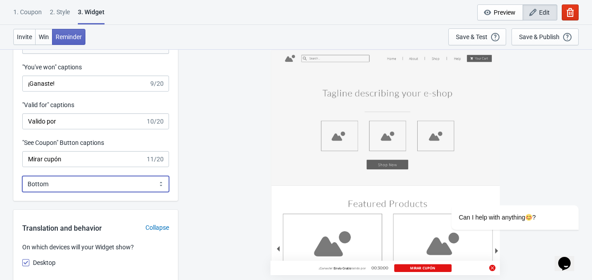
scroll to position [957, 0]
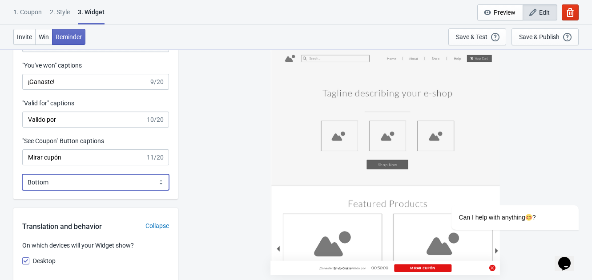
click at [68, 183] on select "Bottom Top" at bounding box center [95, 182] width 147 height 16
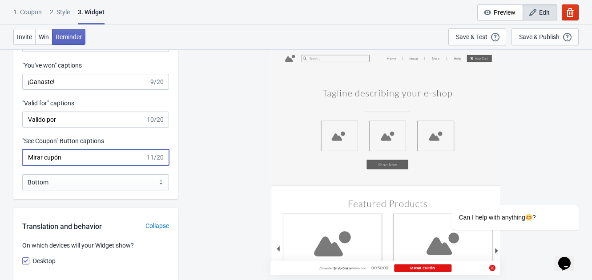
click at [45, 157] on input "Mirar cupón" at bounding box center [83, 157] width 123 height 16
type input "Redimir cupón"
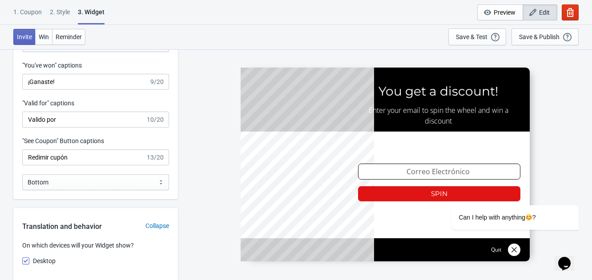
click at [140, 137] on div ""See Coupon" Button captions" at bounding box center [95, 142] width 147 height 11
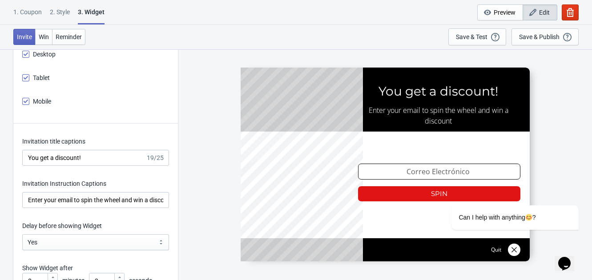
scroll to position [1164, 0]
click at [88, 154] on input "You get a discount!" at bounding box center [83, 157] width 123 height 16
drag, startPoint x: 96, startPoint y: 155, endPoint x: -15, endPoint y: 151, distance: 110.4
type input "T"
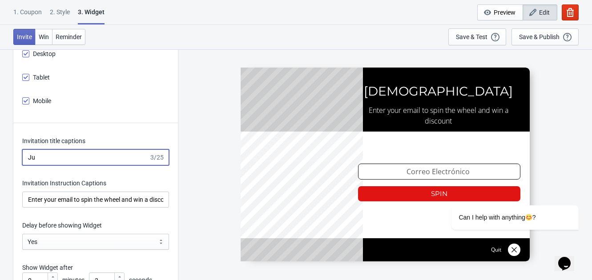
type input "J"
type input "Gana hasta el 50% OFF"
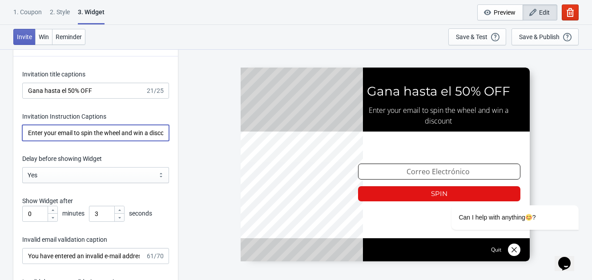
scroll to position [0, 11]
drag, startPoint x: 28, startPoint y: 131, endPoint x: 238, endPoint y: 136, distance: 210.0
click at [238, 136] on div "What information do you want to collect? Ask visitors for to fill in our questi…" at bounding box center [296, 90] width 592 height 2544
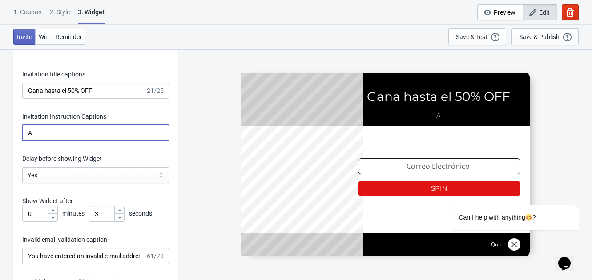
scroll to position [0, 0]
type input "Agrega tu email para participar"
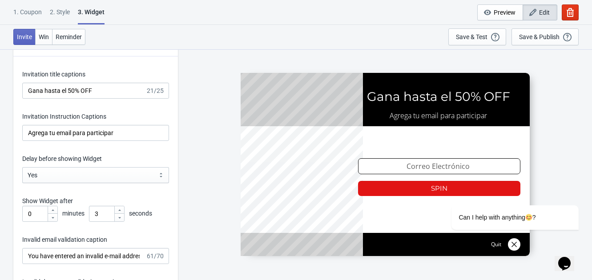
click at [142, 155] on div "Delay before showing Widget" at bounding box center [95, 159] width 147 height 11
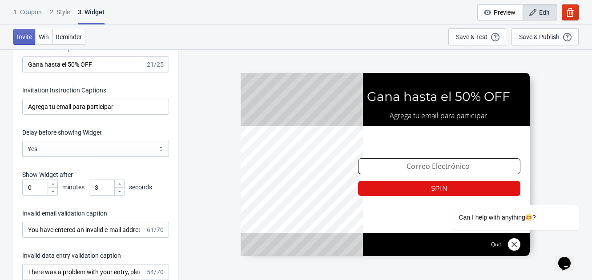
scroll to position [1268, 0]
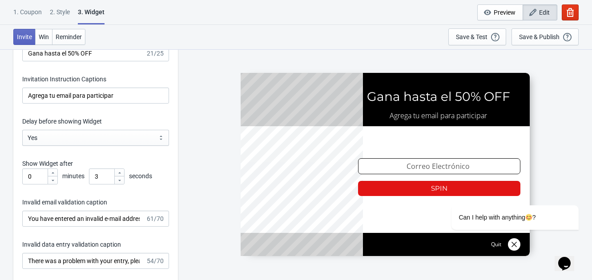
click at [105, 117] on div "Delay before showing Widget" at bounding box center [95, 122] width 147 height 11
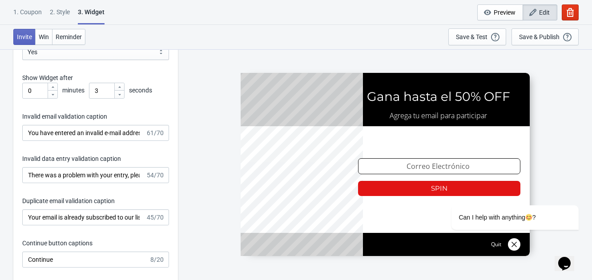
scroll to position [1355, 0]
click at [77, 134] on input "You have entered an invalid e-mail address. Please try again." at bounding box center [83, 133] width 123 height 16
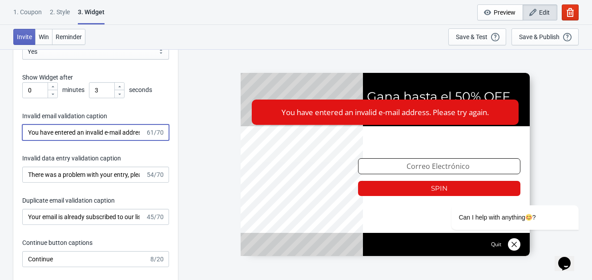
scroll to position [0, 54]
drag, startPoint x: 26, startPoint y: 130, endPoint x: 182, endPoint y: 131, distance: 155.7
type input "Correo invalido, intenta de nuevo."
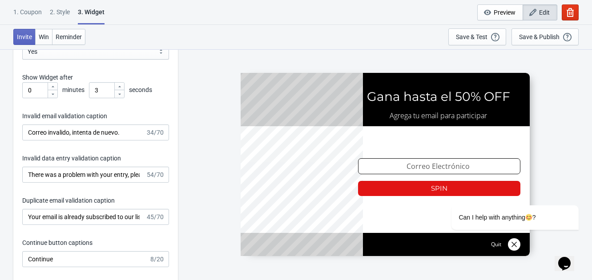
click at [125, 144] on div "Invitation title captions Gana hasta el 50% OFF 21/25 Invitation Instruction Ca…" at bounding box center [95, 165] width 165 height 464
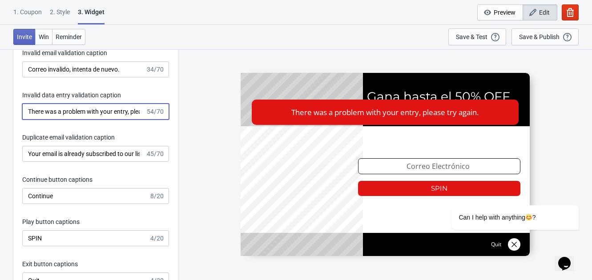
scroll to position [1419, 0]
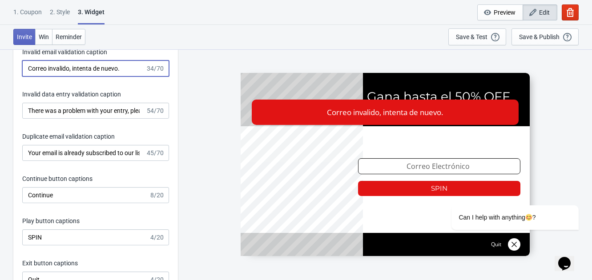
drag, startPoint x: 131, startPoint y: 70, endPoint x: 16, endPoint y: 80, distance: 116.1
click at [16, 80] on div "Invitation title captions Gana hasta el 50% OFF 21/25 Invitation Instruction Ca…" at bounding box center [95, 101] width 165 height 464
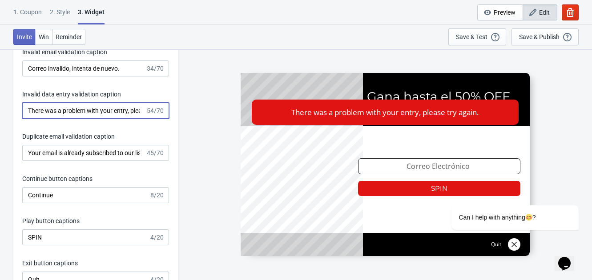
drag, startPoint x: 29, startPoint y: 110, endPoint x: 125, endPoint y: 113, distance: 95.2
click at [125, 113] on input "There was a problem with your entry, please try again." at bounding box center [83, 111] width 123 height 16
type input "y, please try again."
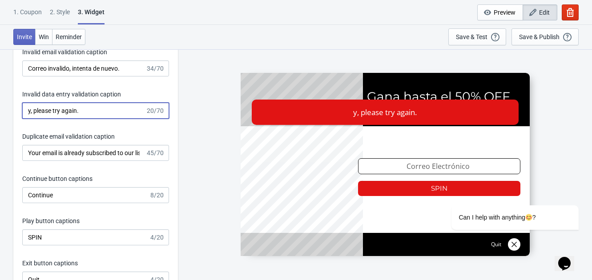
drag, startPoint x: 113, startPoint y: 111, endPoint x: 18, endPoint y: 92, distance: 97.5
click at [18, 92] on div "Invitation title captions Gana hasta el 50% OFF 21/25 Invitation Instruction Ca…" at bounding box center [95, 101] width 165 height 464
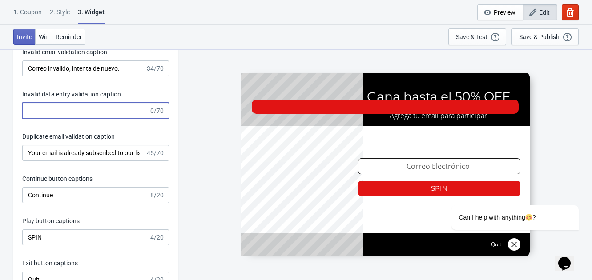
paste input "Correo invalido, intenta de nuevo."
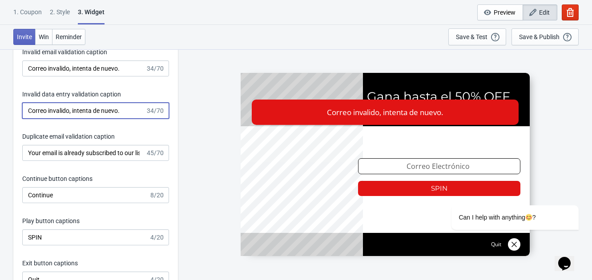
type input "Correo invalido, intenta de nuevo."
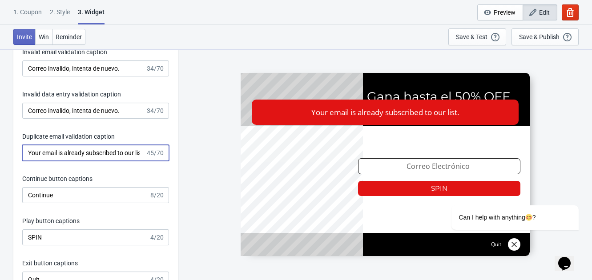
click at [61, 156] on input "Your email is already subscribed to our list." at bounding box center [83, 153] width 123 height 16
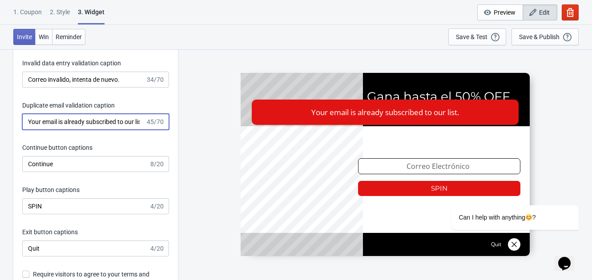
scroll to position [0, 6]
drag, startPoint x: 26, startPoint y: 120, endPoint x: 218, endPoint y: 125, distance: 191.8
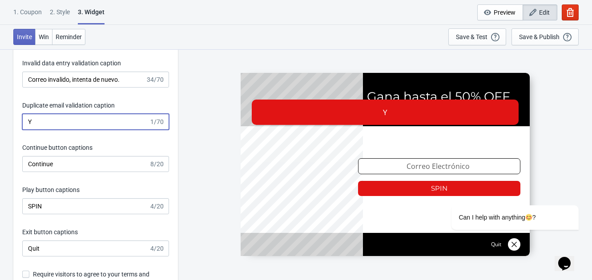
scroll to position [0, 0]
type input "Y"
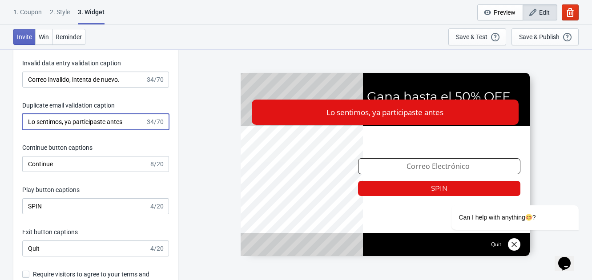
type input "Lo sentimos, ya participaste antes"
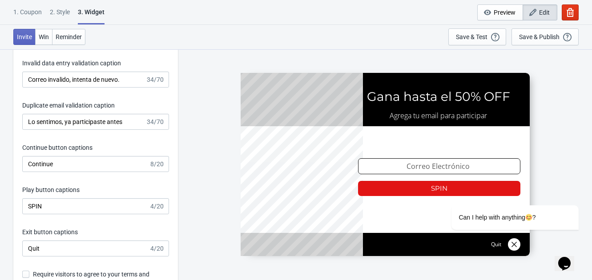
click at [131, 137] on div "Invitation title captions Gana hasta el 50% OFF 21/25 Invitation Instruction Ca…" at bounding box center [95, 70] width 165 height 464
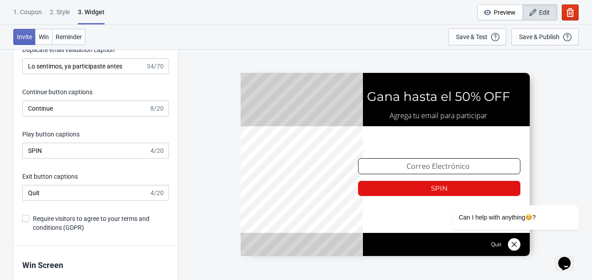
scroll to position [1506, 0]
click at [76, 110] on input "Continue" at bounding box center [85, 108] width 127 height 16
type input "Continuar"
click at [109, 128] on div "Invitation title captions Gana hasta el 50% OFF 21/25 Invitation Instruction Ca…" at bounding box center [95, 13] width 165 height 464
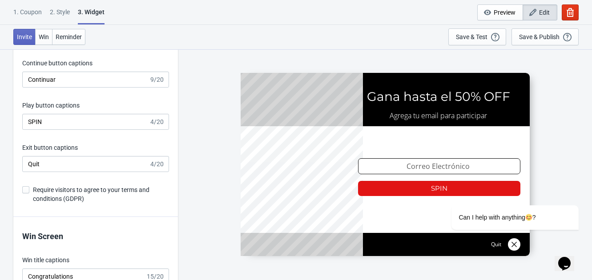
scroll to position [1535, 0]
click at [68, 118] on input "SPIN" at bounding box center [85, 121] width 127 height 16
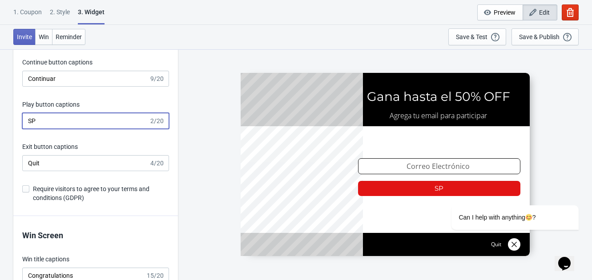
type input "S"
type input "GIRAR"
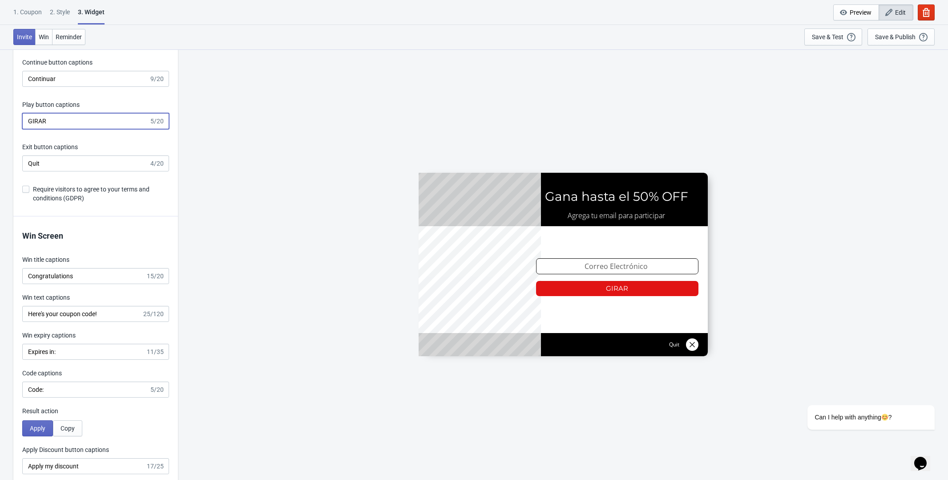
click at [73, 162] on input "Quit" at bounding box center [85, 163] width 127 height 16
type input "Q"
type input "Salir"
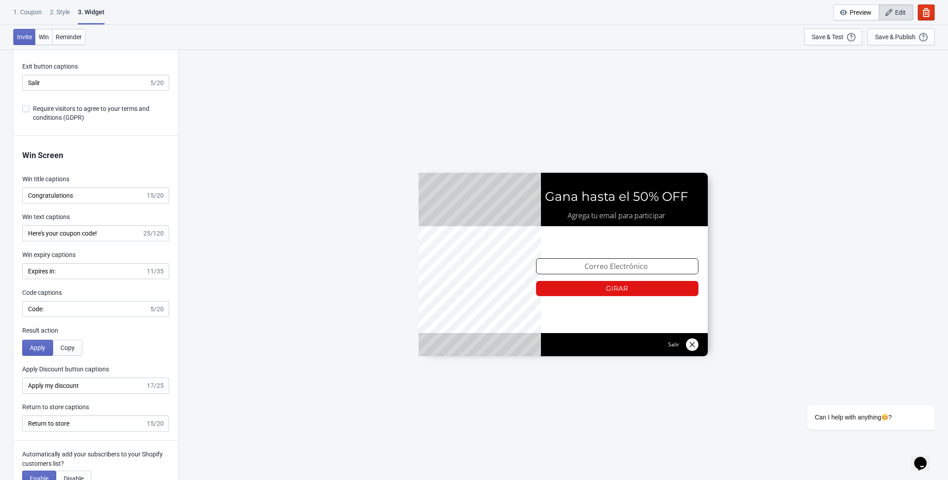
scroll to position [1617, 0]
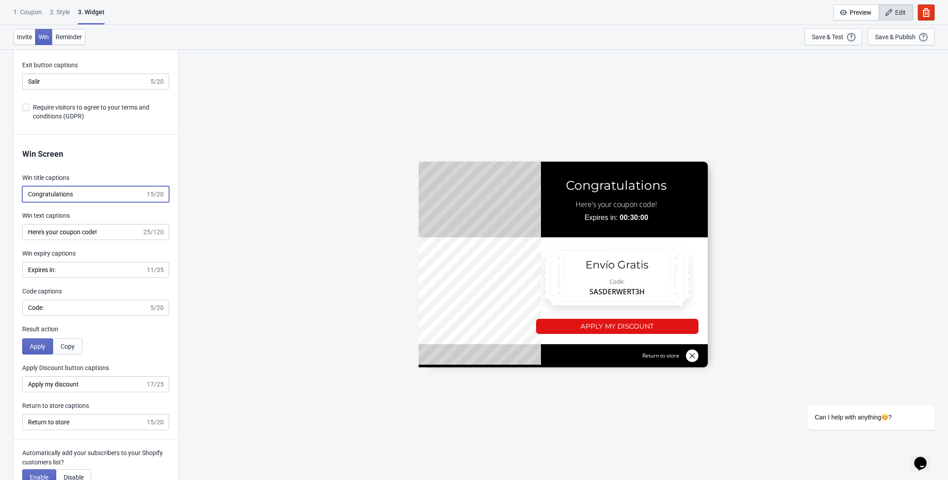
drag, startPoint x: 101, startPoint y: 197, endPoint x: -24, endPoint y: 196, distance: 125.5
type input "Felicitaciones"
click at [123, 235] on input "Here's your coupon code!" at bounding box center [82, 232] width 120 height 16
drag, startPoint x: 114, startPoint y: 235, endPoint x: -46, endPoint y: 237, distance: 160.2
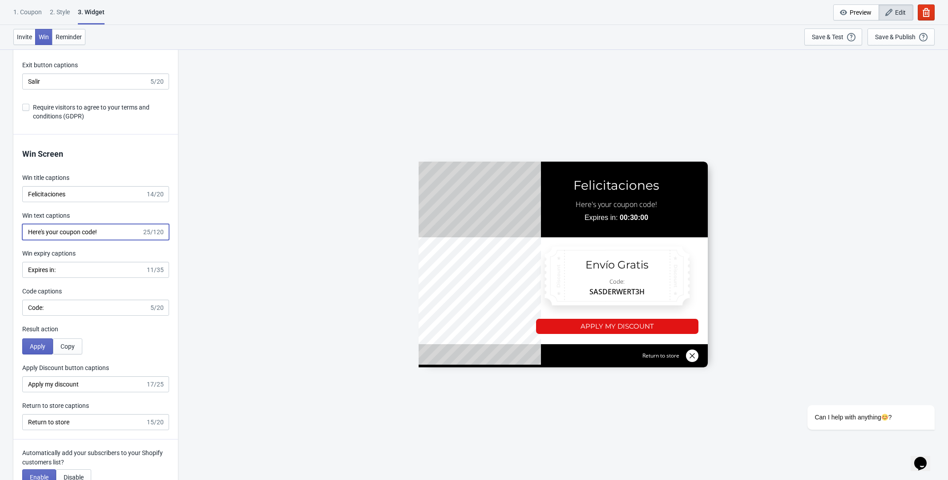
type input "Aqui esta el codigo de descuento"
click at [77, 193] on input "Felicitaciones" at bounding box center [83, 194] width 123 height 16
click at [65, 195] on input "[PERSON_NAME]" at bounding box center [85, 194] width 127 height 16
type input "¡Felicidades!"
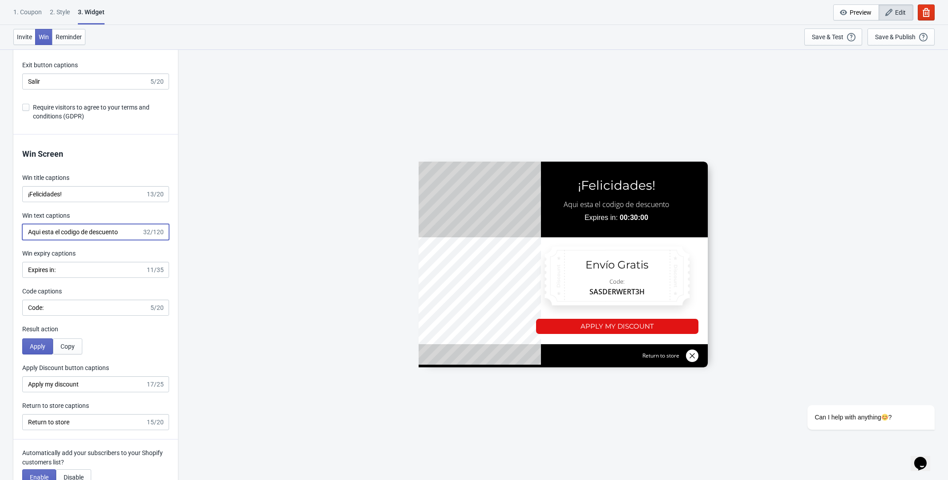
click at [125, 237] on input "Aqui esta el codigo de descuento" at bounding box center [82, 232] width 120 height 16
click at [90, 274] on input "Expires in:" at bounding box center [83, 270] width 123 height 16
type input "Vence en:"
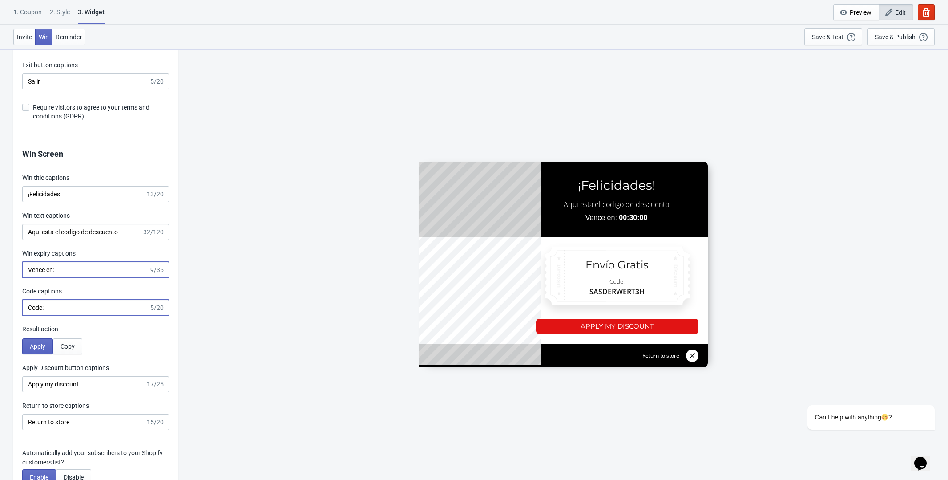
click at [60, 280] on input "Code:" at bounding box center [85, 307] width 127 height 16
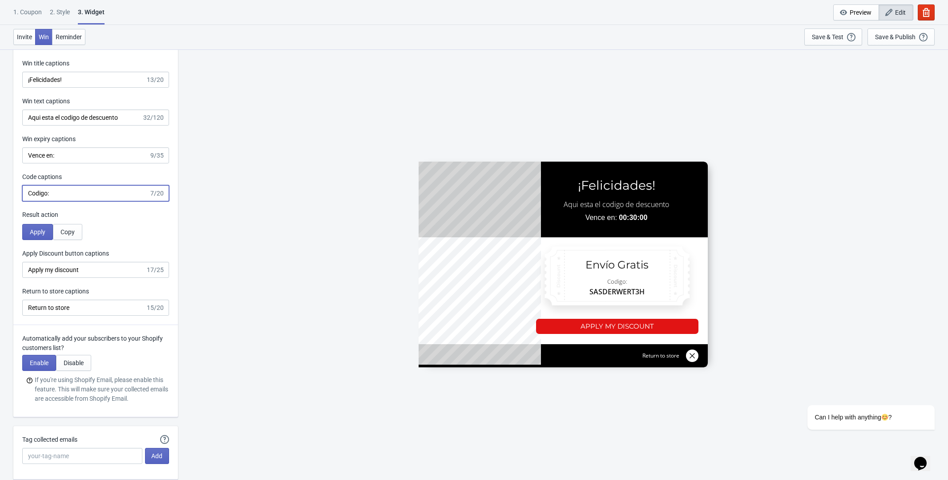
scroll to position [1732, 0]
type input "Codigo:"
drag, startPoint x: 91, startPoint y: 274, endPoint x: 20, endPoint y: 277, distance: 70.8
click at [20, 277] on div "Win Screen Win title captions ¡Felicidades! 13/20 Win text captions Aqui esta e…" at bounding box center [95, 172] width 165 height 305
type input "Aplicar mi descuento"
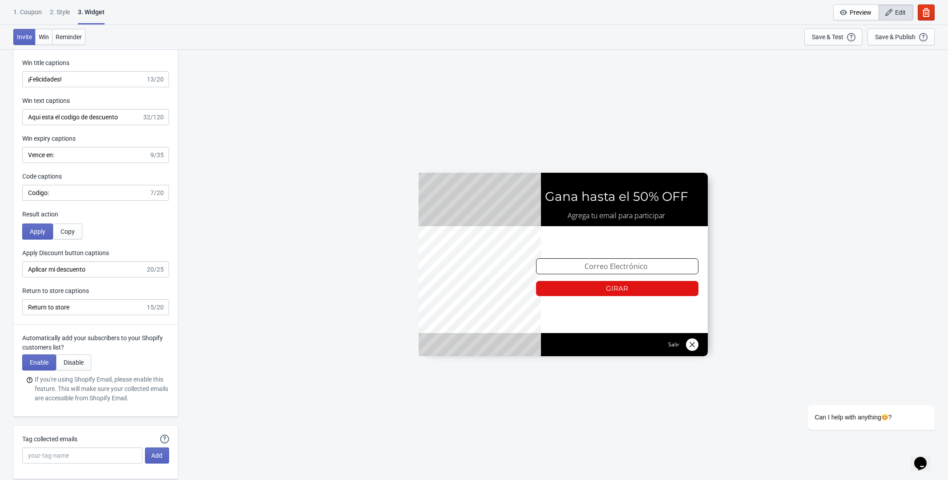
click at [123, 253] on div "Apply Discount button captions" at bounding box center [95, 253] width 147 height 11
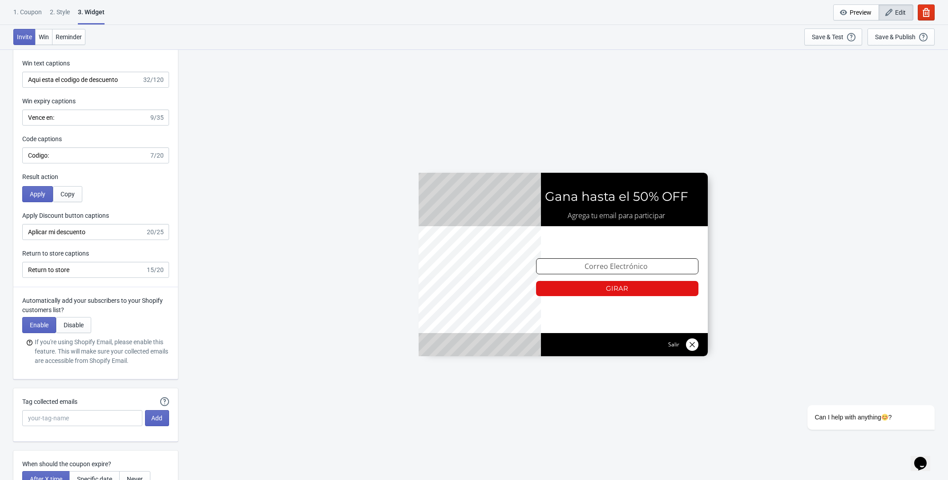
scroll to position [1771, 0]
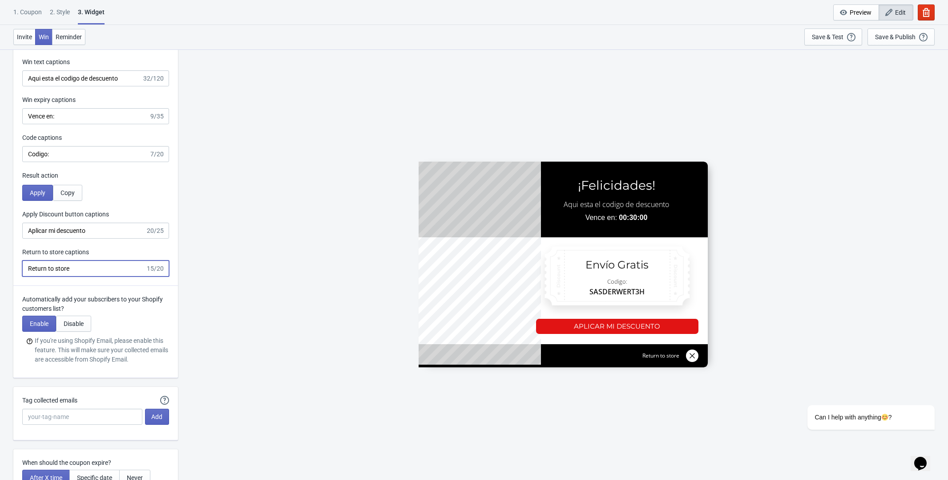
click at [98, 269] on input "Return to store" at bounding box center [83, 268] width 123 height 16
type input "R"
type input "Volver a la tienda"
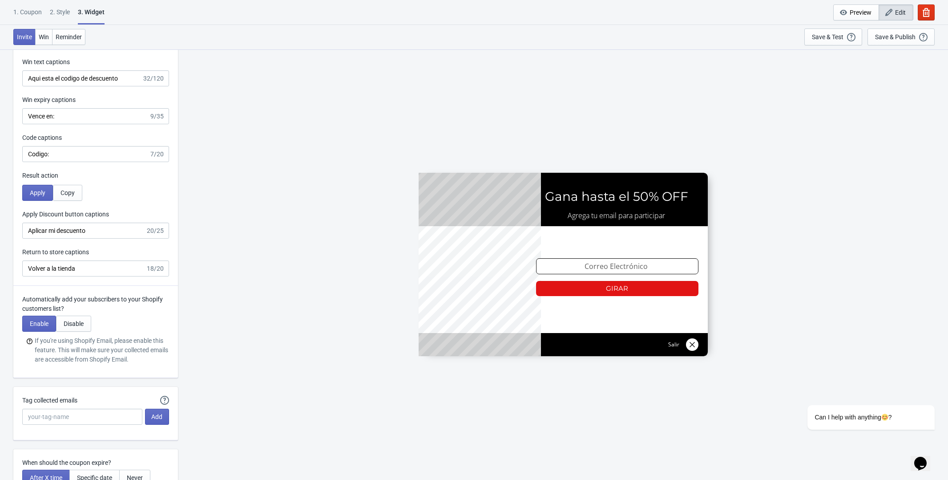
click at [105, 280] on p "Automatically add your subscribers to your Shopify customers list?" at bounding box center [95, 304] width 147 height 19
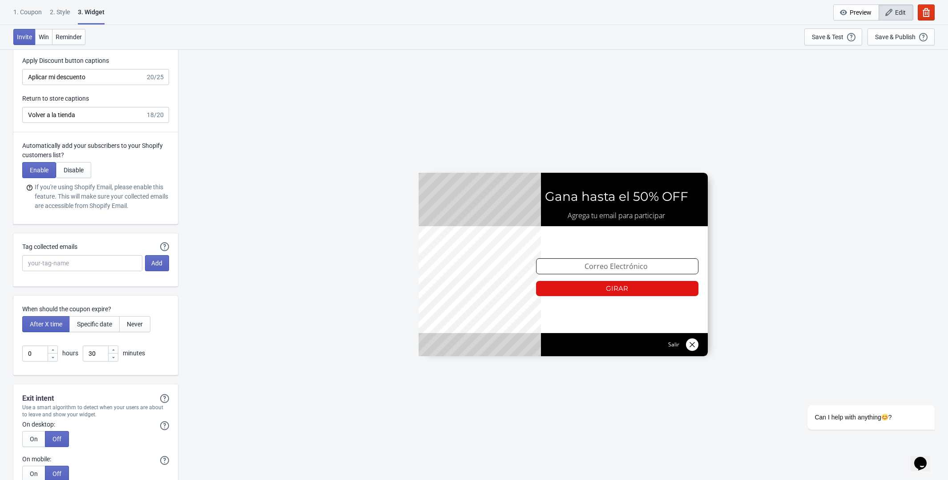
scroll to position [1924, 0]
click at [59, 269] on input "Tag collected emails" at bounding box center [82, 262] width 120 height 16
click at [130, 181] on div "Enable Disable If you're using Shopify Email, please enable this feature. This …" at bounding box center [95, 185] width 147 height 48
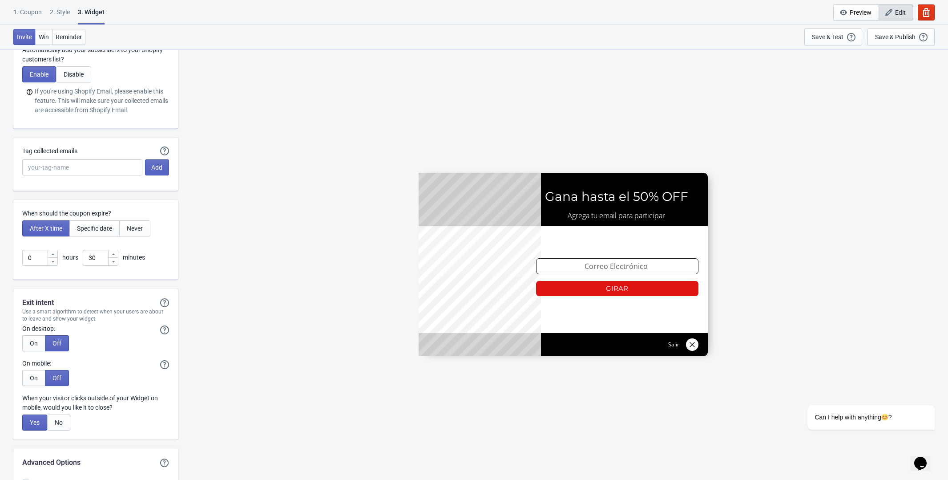
scroll to position [2021, 0]
click at [592, 280] on div at bounding box center [563, 264] width 289 height 183
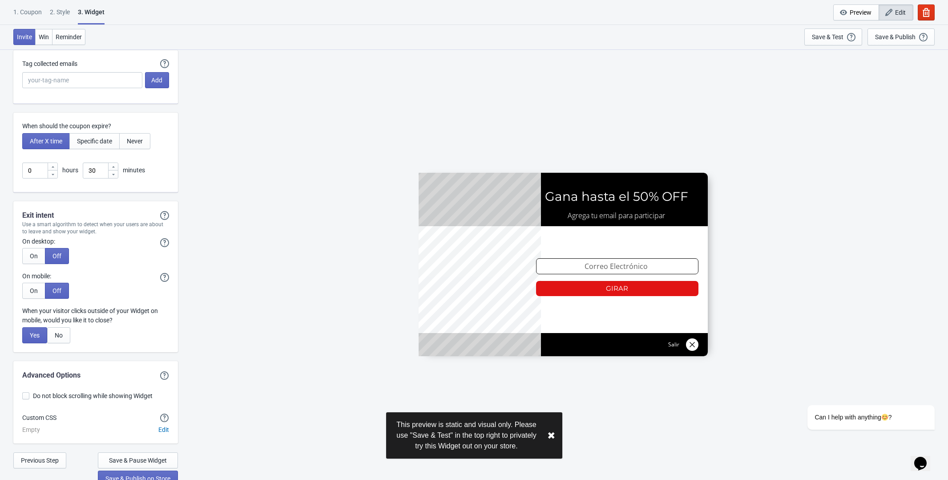
scroll to position [2118, 0]
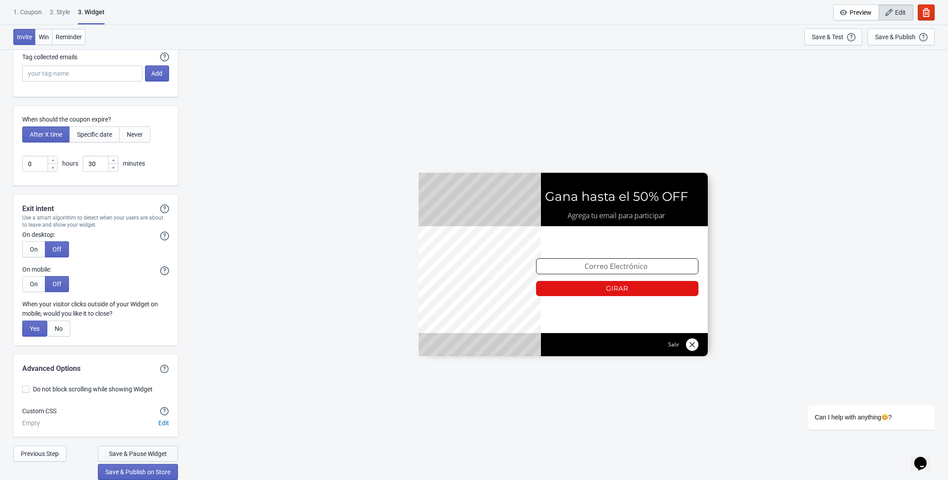
click at [156, 280] on span "Save & Pause Widget" at bounding box center [138, 453] width 58 height 7
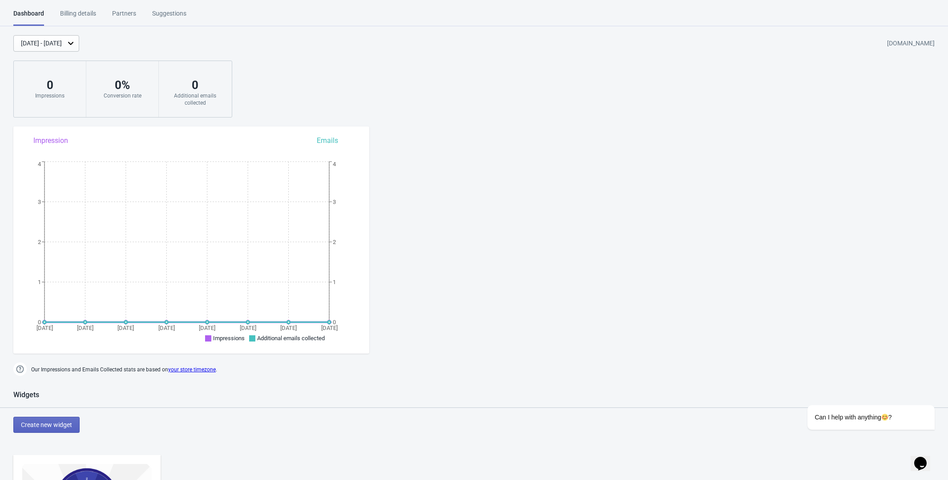
click at [83, 12] on div "Billing details" at bounding box center [78, 17] width 36 height 16
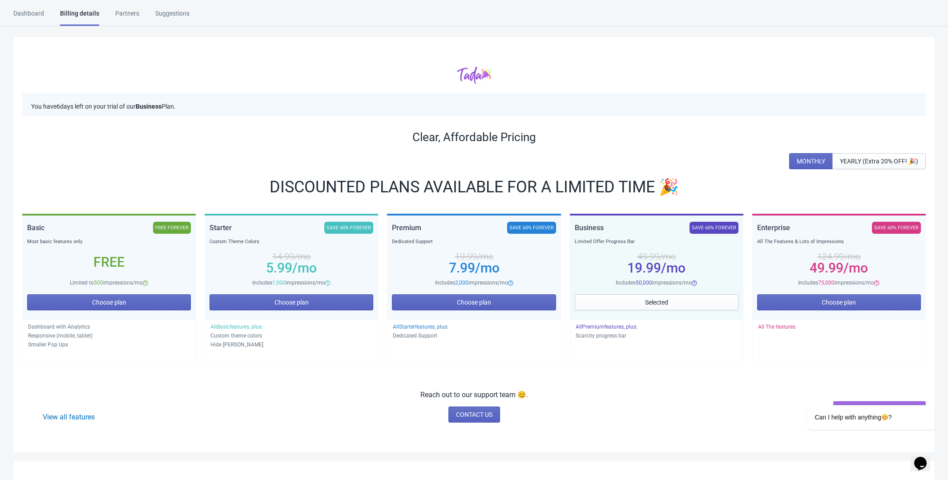
click at [117, 14] on div "Partners" at bounding box center [127, 17] width 24 height 16
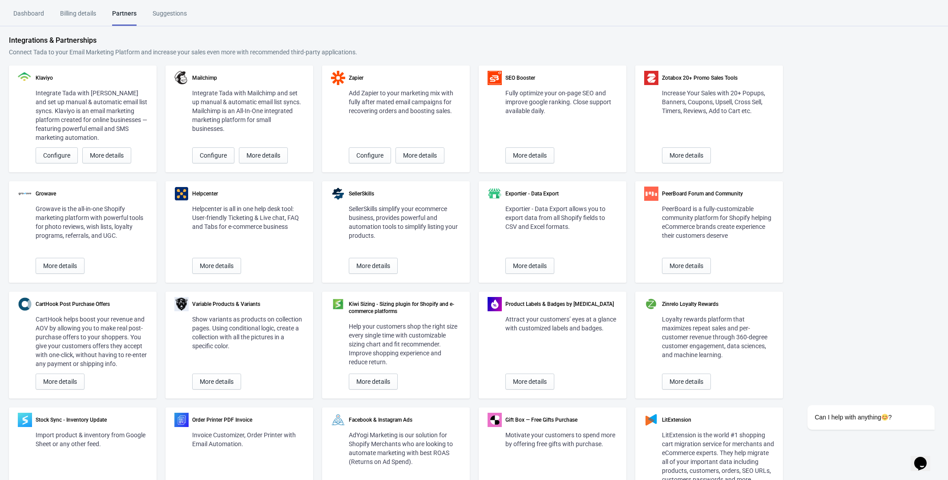
click at [167, 10] on div "Suggestions" at bounding box center [170, 17] width 34 height 16
click at [181, 15] on div "Suggestions" at bounding box center [170, 17] width 34 height 16
click at [32, 15] on div "Dashboard" at bounding box center [28, 17] width 31 height 16
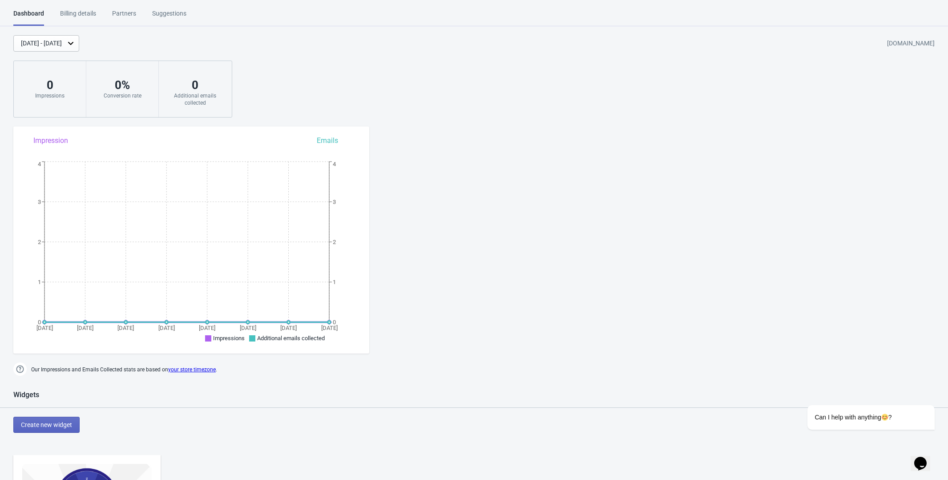
click at [76, 6] on html "Dashboard Billing details Partners Suggestions Dashboard Billing details Partne…" at bounding box center [474, 240] width 948 height 480
click at [76, 9] on div "Billing details" at bounding box center [78, 17] width 36 height 16
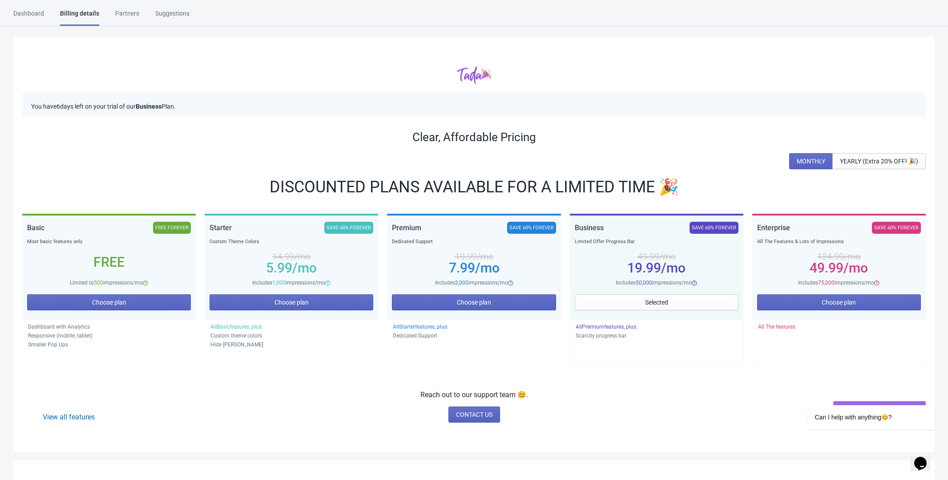
click at [32, 9] on div "Dashboard" at bounding box center [28, 17] width 31 height 16
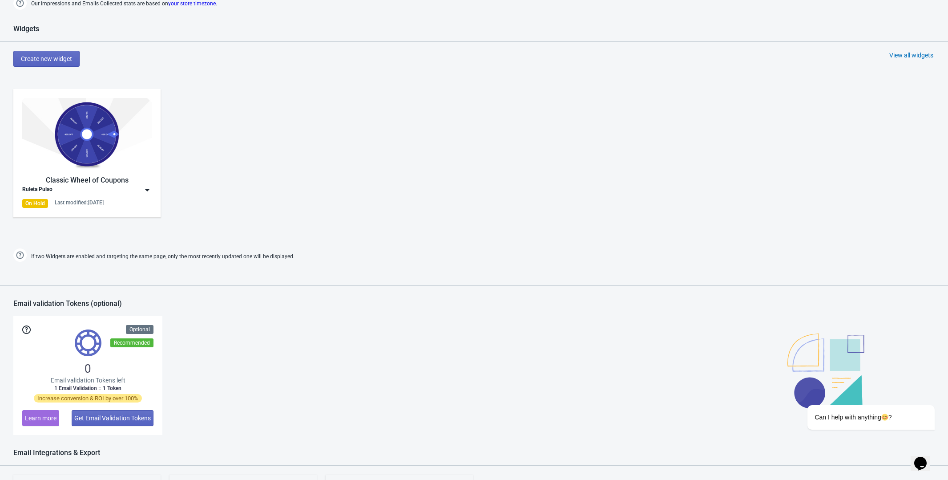
scroll to position [423, 0]
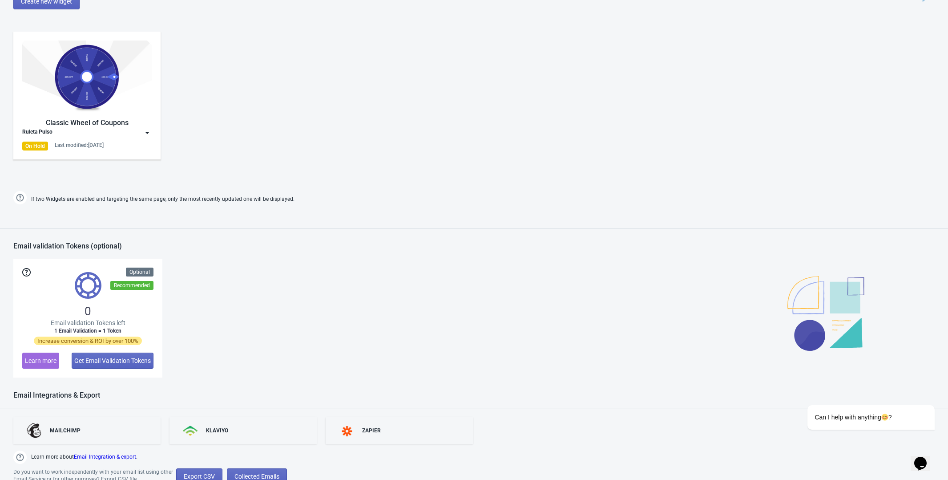
click at [112, 128] on div "Ruleta Pulso" at bounding box center [86, 132] width 129 height 9
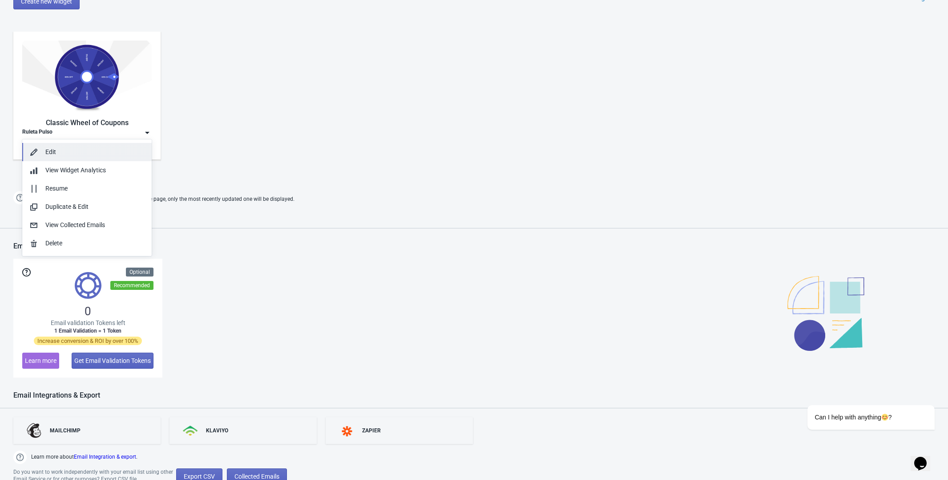
click at [102, 154] on div "Edit" at bounding box center [94, 151] width 99 height 9
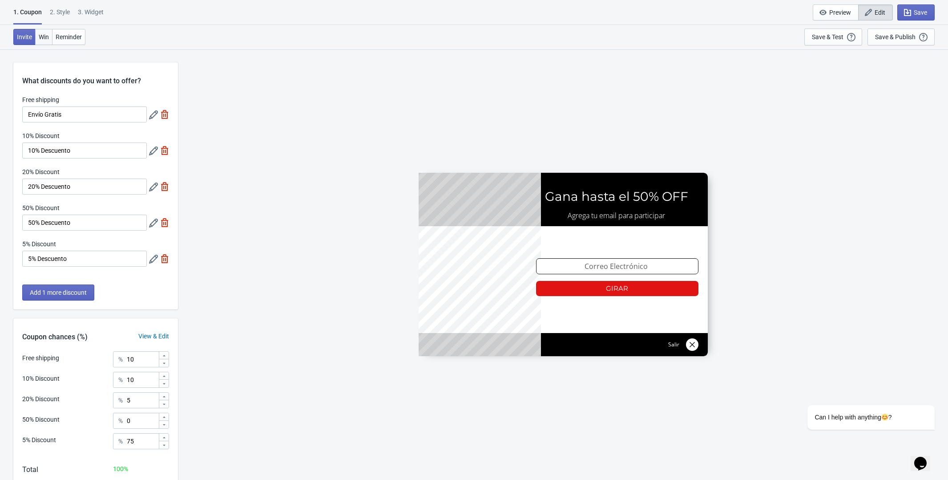
click at [43, 38] on span "Win" at bounding box center [44, 36] width 10 height 7
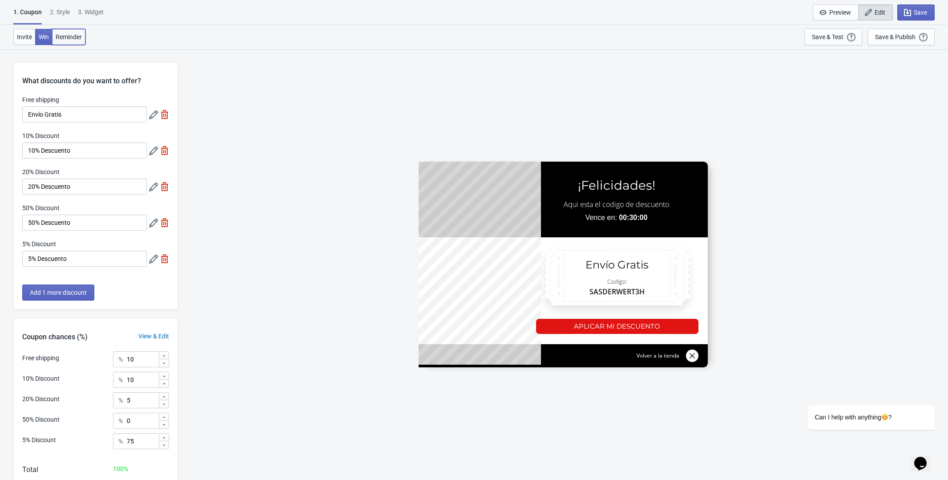
click at [71, 38] on span "Reminder" at bounding box center [69, 36] width 26 height 7
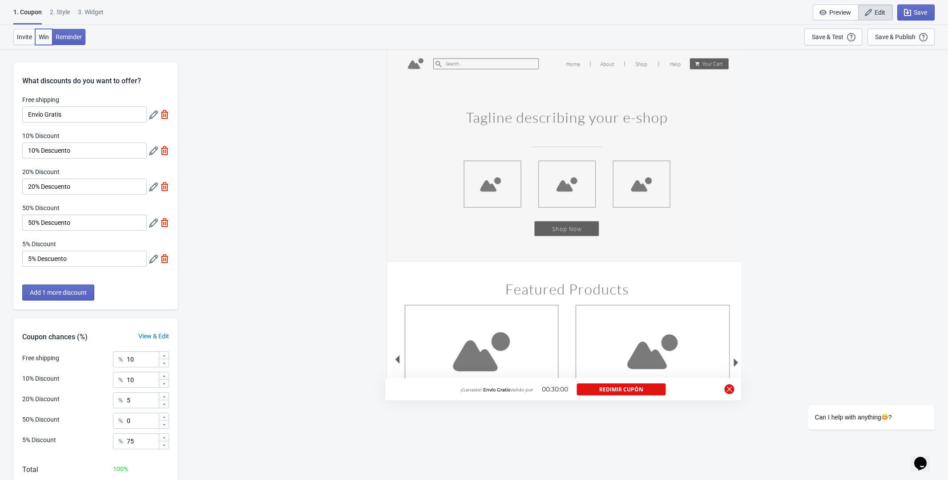
click at [41, 43] on button "Win" at bounding box center [43, 37] width 17 height 16
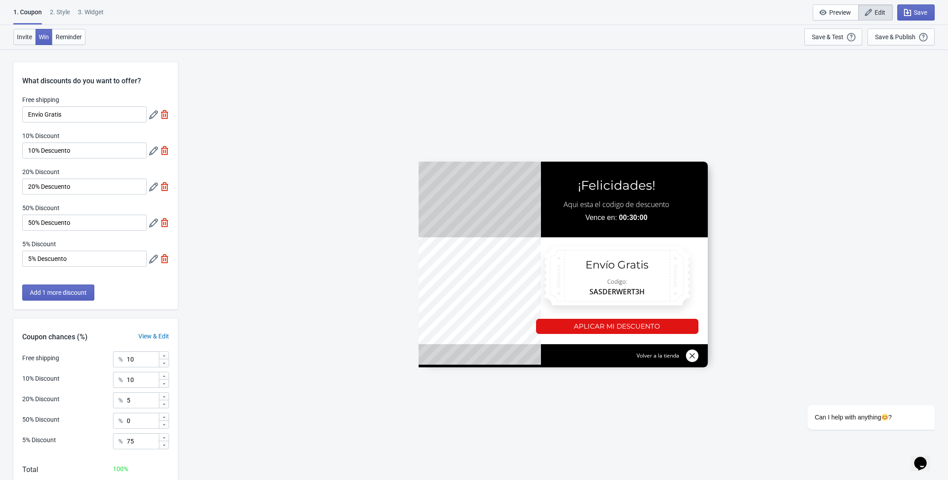
click at [23, 41] on button "Invite" at bounding box center [24, 37] width 22 height 16
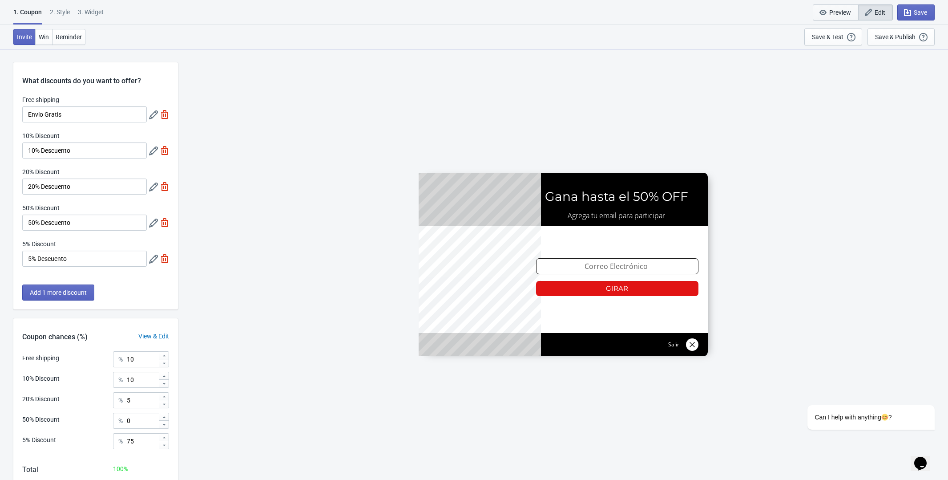
click at [592, 9] on span "Preview" at bounding box center [840, 12] width 22 height 7
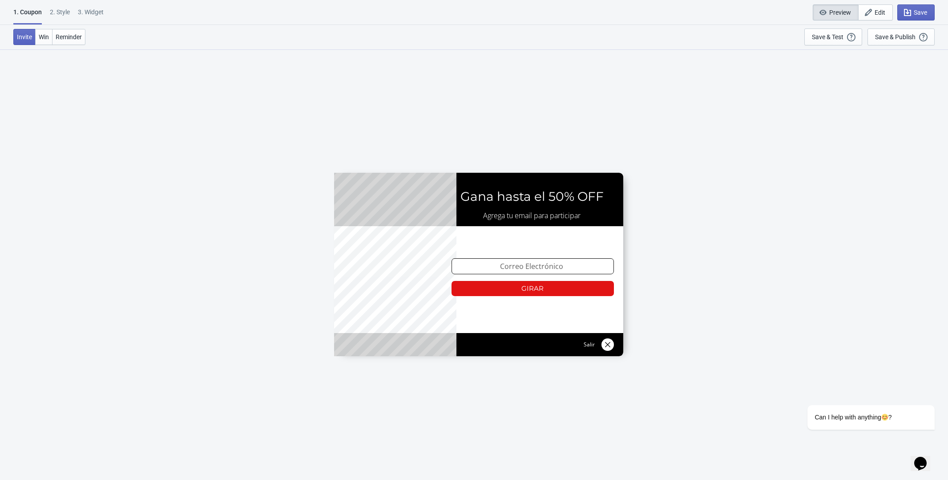
click at [519, 280] on div at bounding box center [478, 264] width 289 height 183
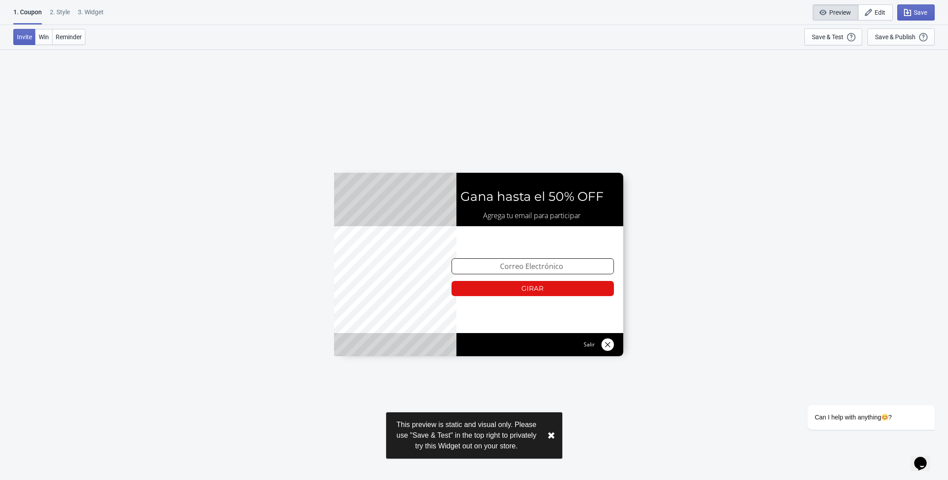
click at [519, 280] on div at bounding box center [478, 264] width 289 height 183
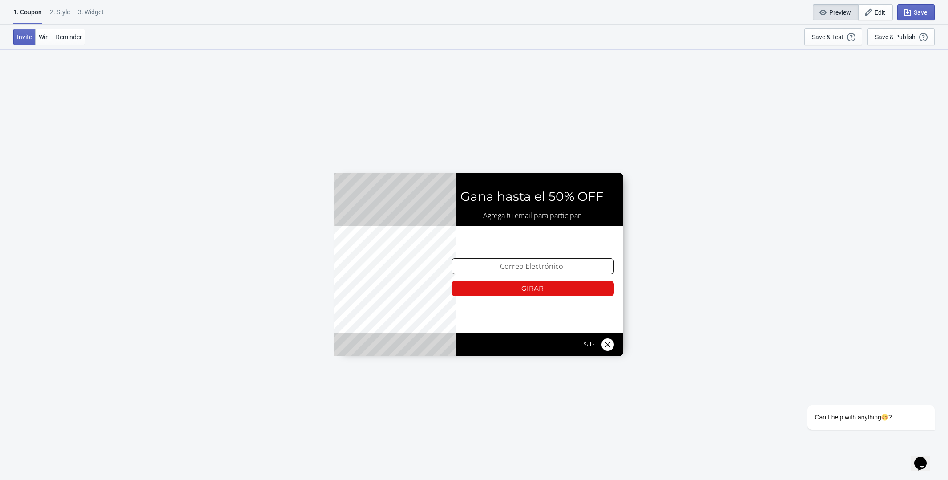
drag, startPoint x: 417, startPoint y: 251, endPoint x: 366, endPoint y: 424, distance: 179.9
click at [366, 280] on div "SASDERWERT3H Gana hasta el 50% OFF Agrega tu email para participar email-input …" at bounding box center [478, 264] width 930 height 430
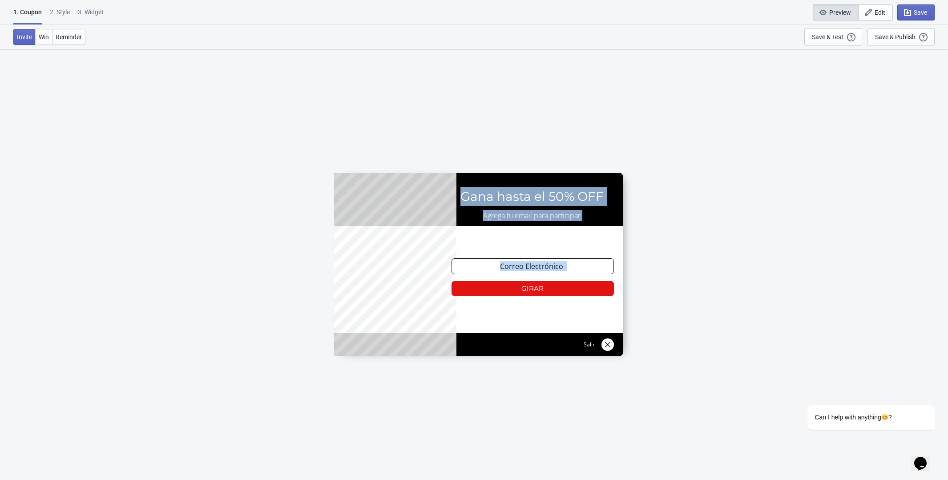
click at [495, 280] on div at bounding box center [478, 264] width 289 height 183
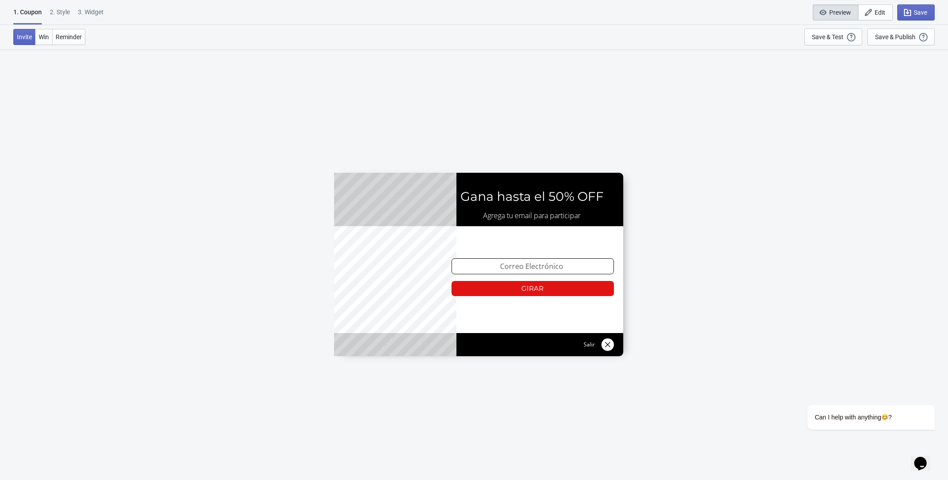
click at [96, 8] on div "3. Widget" at bounding box center [91, 16] width 26 height 16
select select "once"
select select "1"
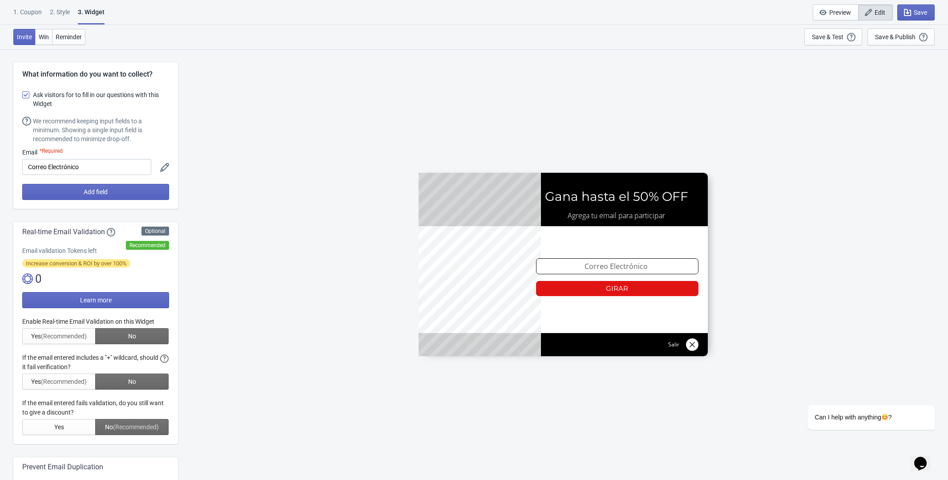
click at [32, 10] on div "1. Coupon" at bounding box center [27, 16] width 28 height 16
